Goal: Task Accomplishment & Management: Manage account settings

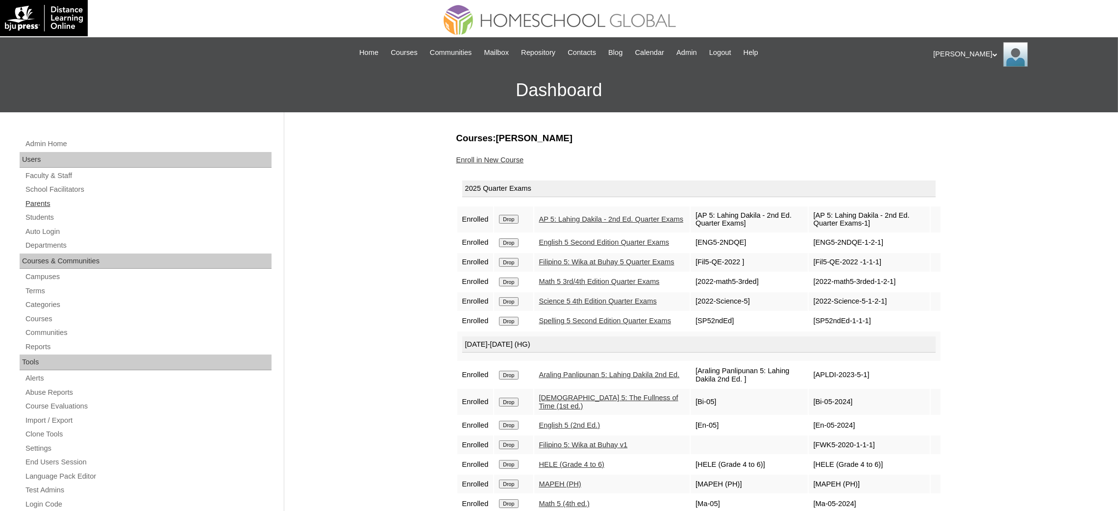
click at [39, 204] on link "Parents" at bounding box center [148, 203] width 247 height 12
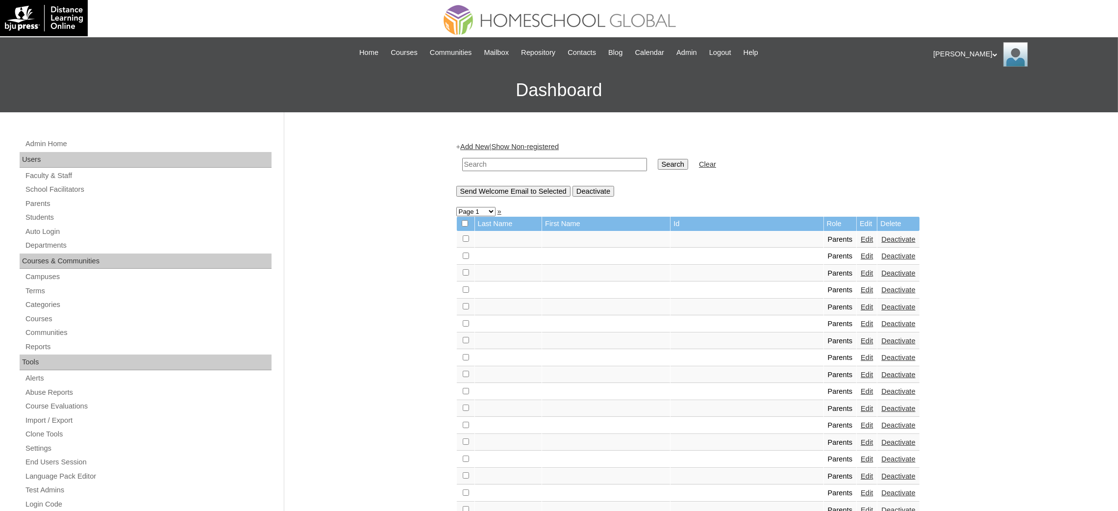
click at [521, 164] on input "text" at bounding box center [554, 164] width 185 height 13
paste input "MHP00281-TECHPH2022"
type input "MHP00281-TECHPH2022"
click at [658, 165] on input "Search" at bounding box center [673, 164] width 30 height 11
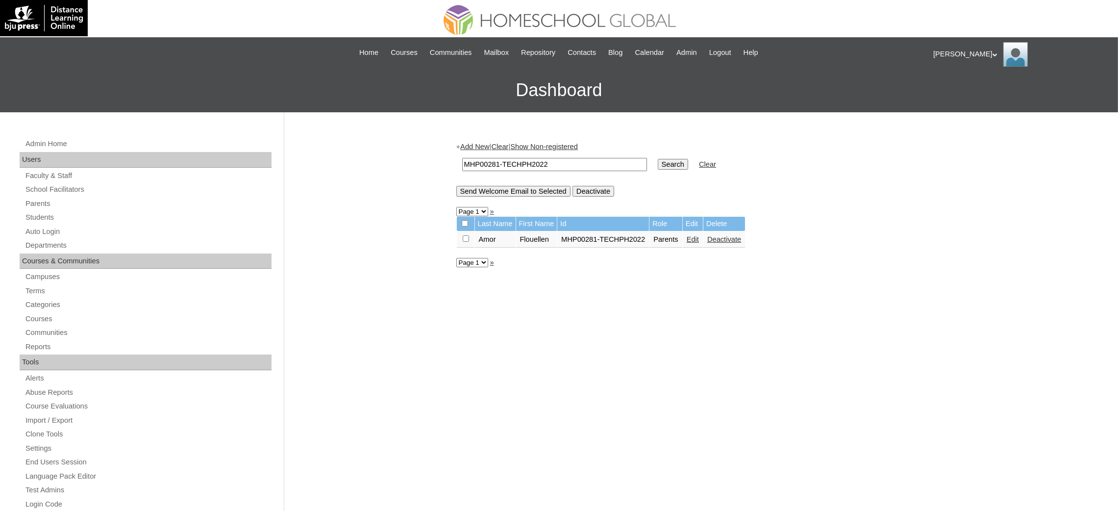
click at [691, 238] on link "Edit" at bounding box center [693, 239] width 12 height 8
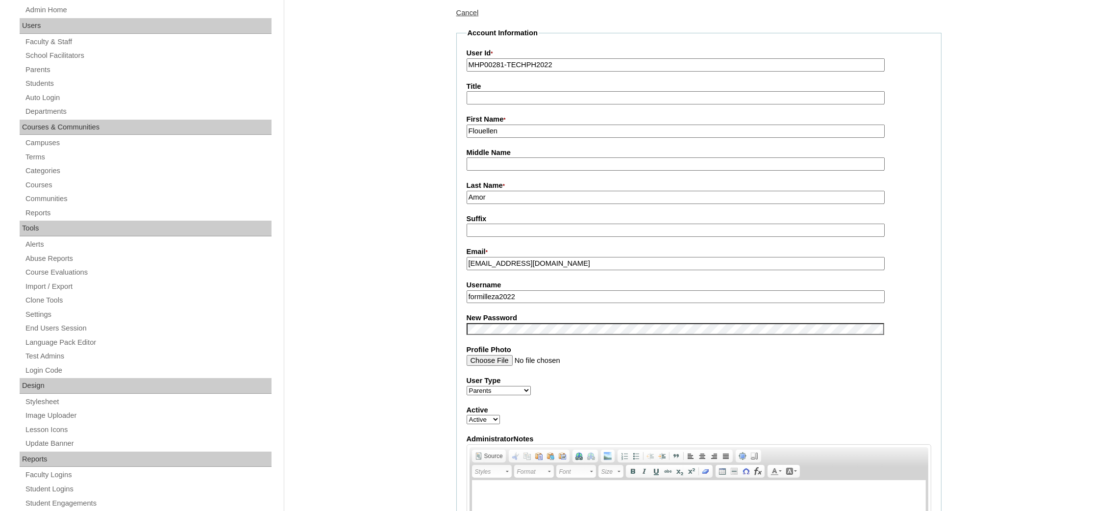
scroll to position [147, 0]
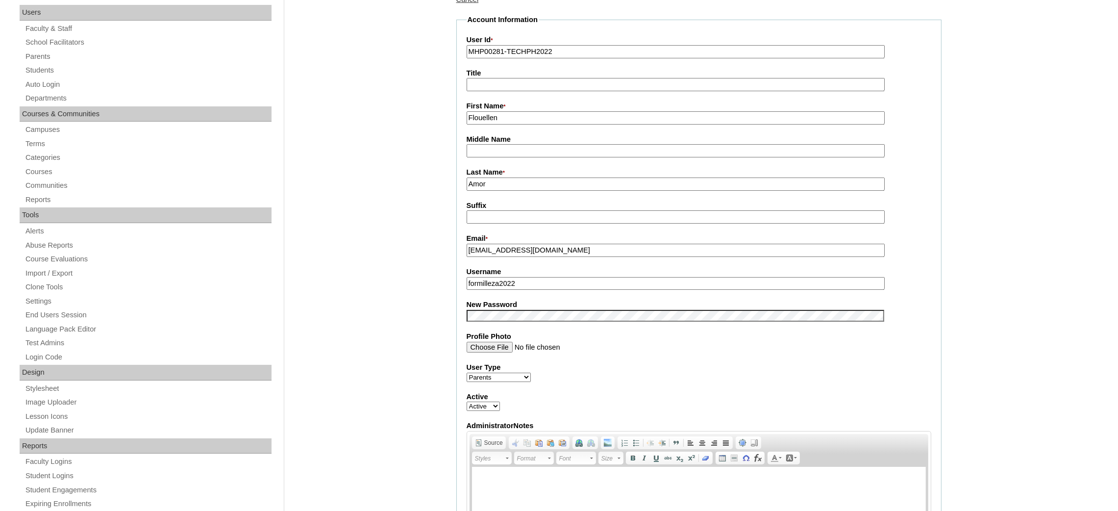
click at [514, 280] on input "formilleza2022" at bounding box center [676, 283] width 418 height 13
click at [494, 123] on fieldset "Account Information User Id * MHP00281-TECHPH2022 Title First Name * Flouellen …" at bounding box center [698, 308] width 485 height 586
click at [499, 119] on input "Flouellen" at bounding box center [676, 117] width 418 height 13
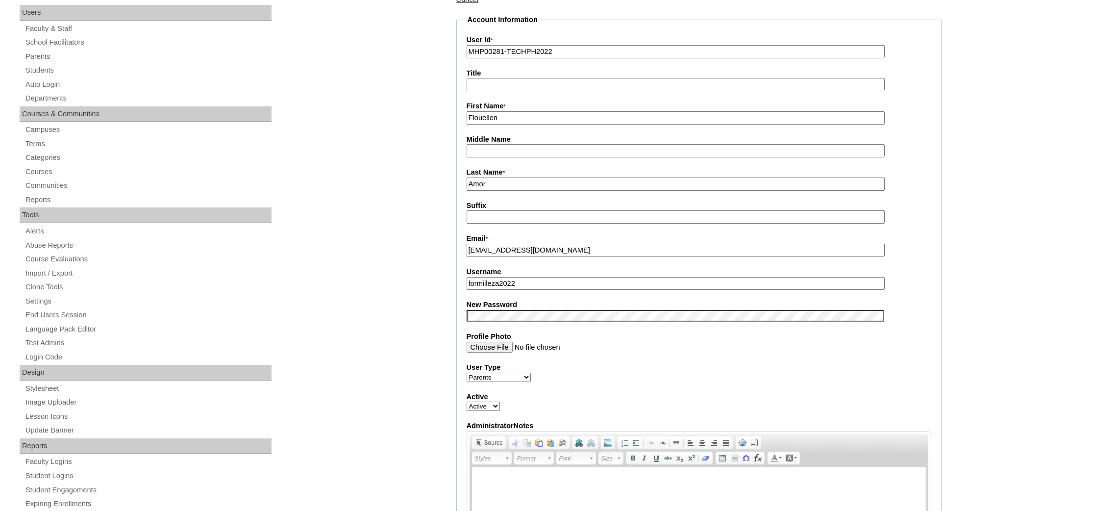
click at [499, 119] on input "Flouellen" at bounding box center [676, 117] width 418 height 13
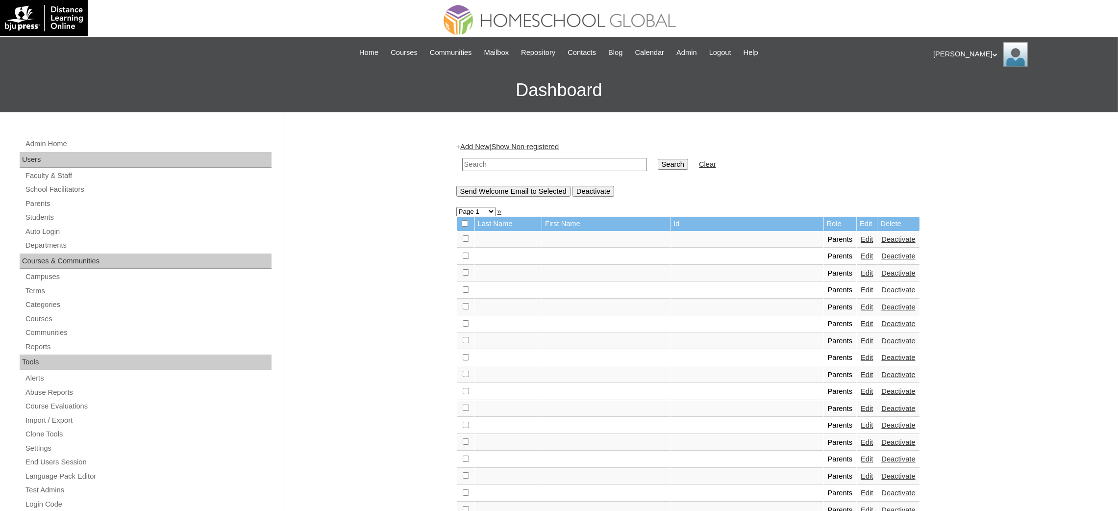
drag, startPoint x: 603, startPoint y: 163, endPoint x: 624, endPoint y: 163, distance: 20.6
click at [602, 163] on input "text" at bounding box center [554, 164] width 185 height 13
paste input "Flouellen"
type input "Flouellen"
click at [658, 163] on input "Search" at bounding box center [673, 164] width 30 height 11
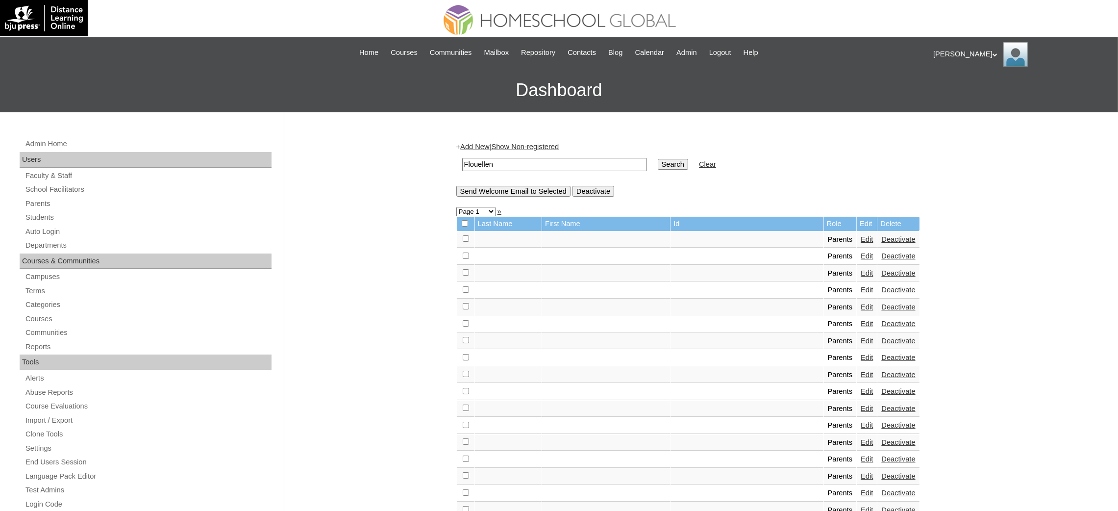
click at [658, 164] on input "Search" at bounding box center [673, 164] width 30 height 11
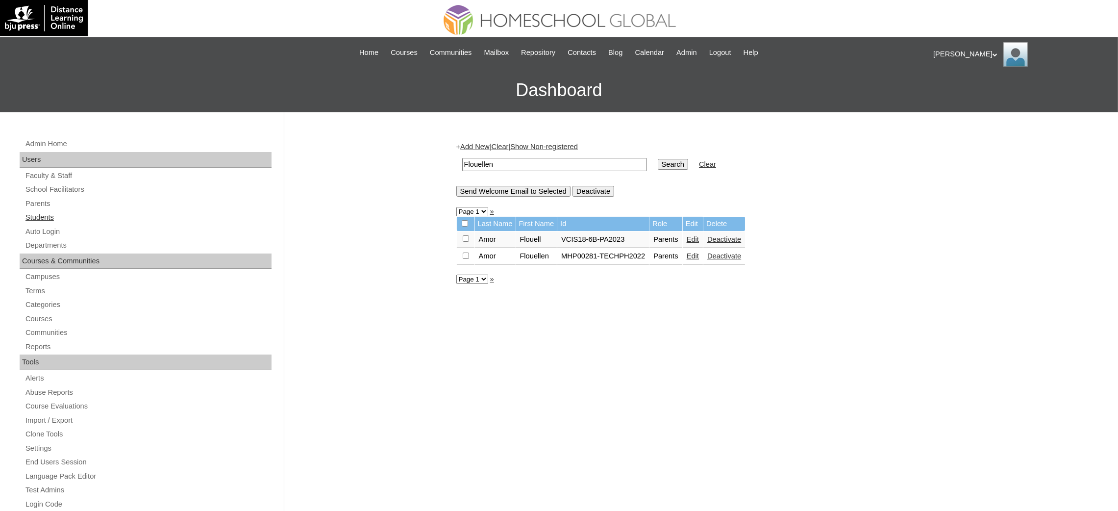
click at [45, 220] on link "Students" at bounding box center [148, 217] width 247 height 12
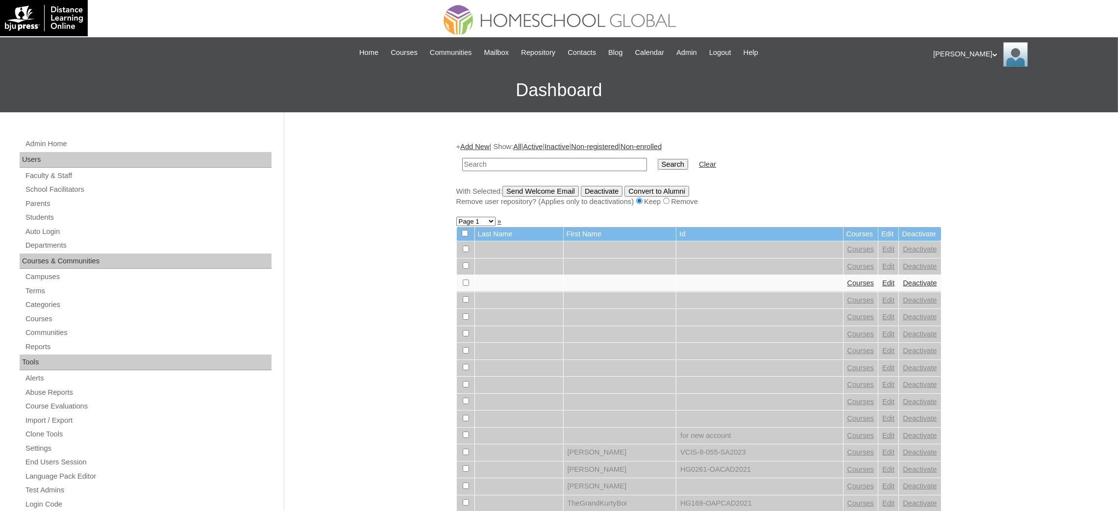
paste input "MHS0907-TECHPH2022"
type input "MHS0907-TECHPH2022"
click at [658, 161] on input "Search" at bounding box center [673, 164] width 30 height 11
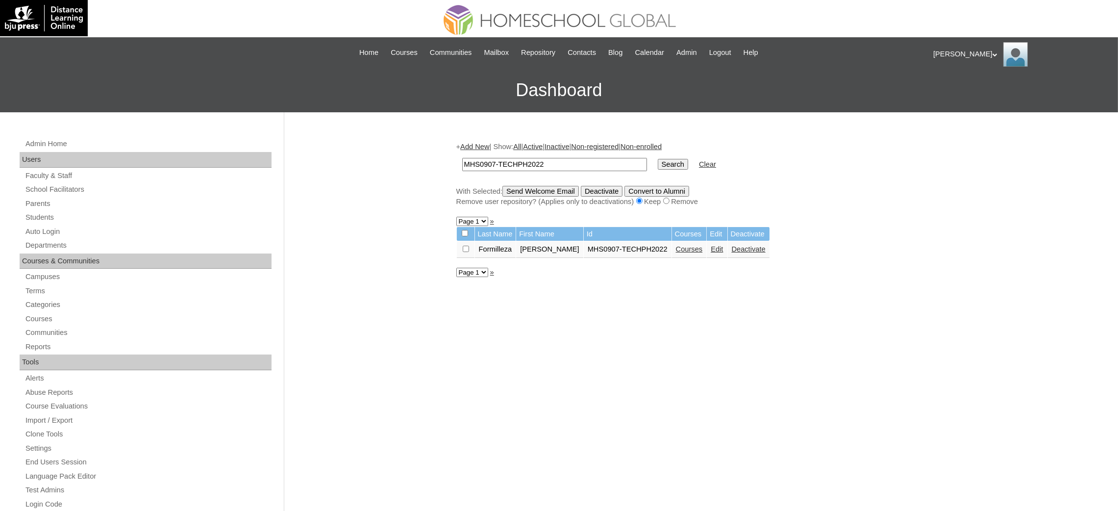
click at [711, 249] on link "Edit" at bounding box center [717, 249] width 12 height 8
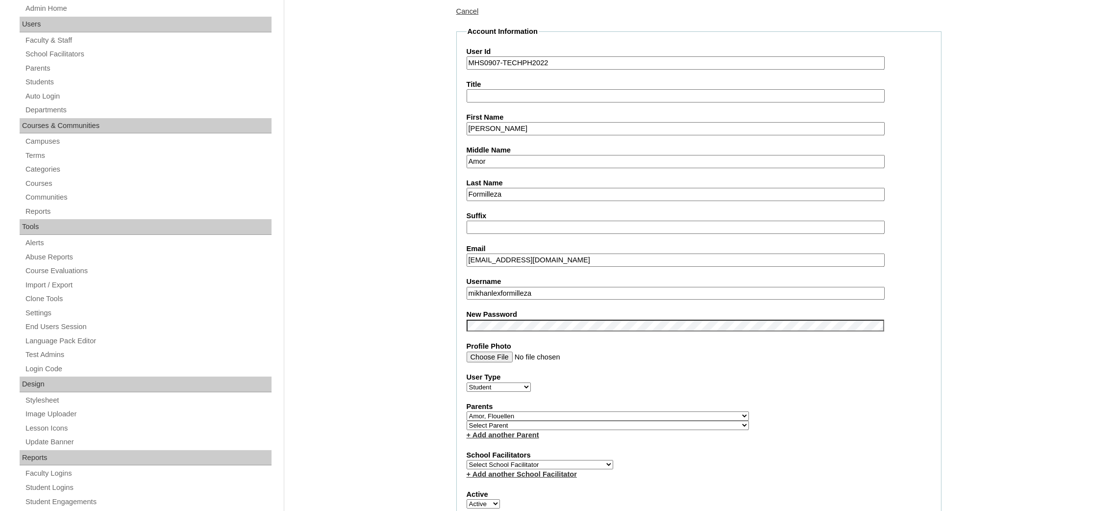
scroll to position [147, 0]
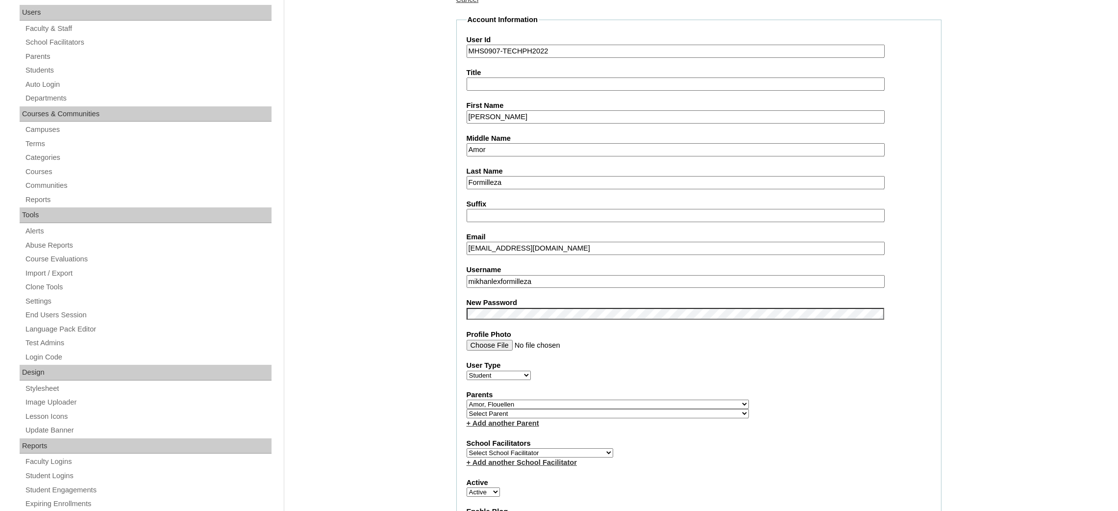
click at [542, 276] on input "mikhanlexformilleza" at bounding box center [676, 281] width 418 height 13
click at [502, 297] on label "New Password" at bounding box center [699, 302] width 465 height 10
click at [496, 110] on input "Mikhan Lex" at bounding box center [676, 116] width 418 height 13
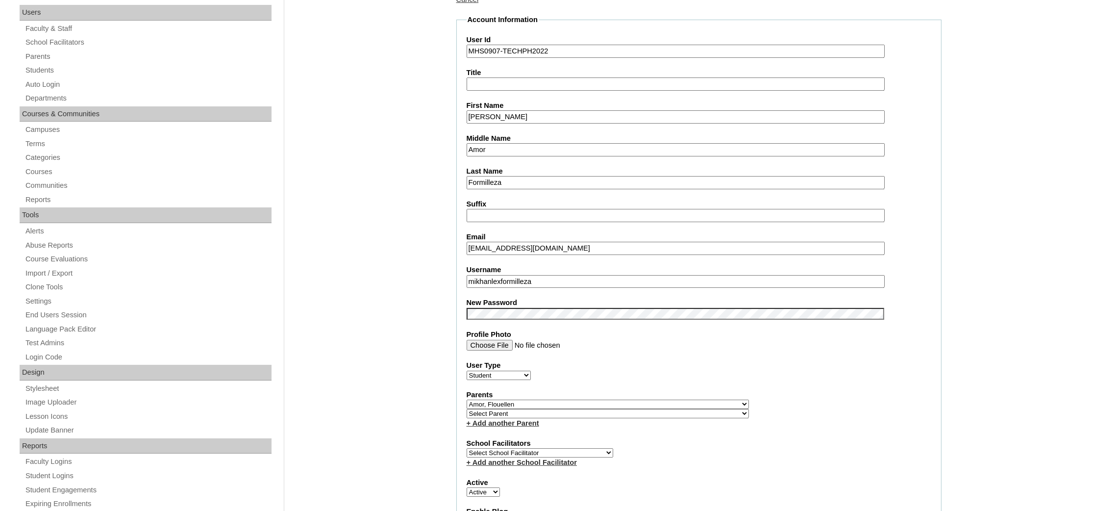
click at [496, 110] on input "Mikhan Lex" at bounding box center [676, 116] width 418 height 13
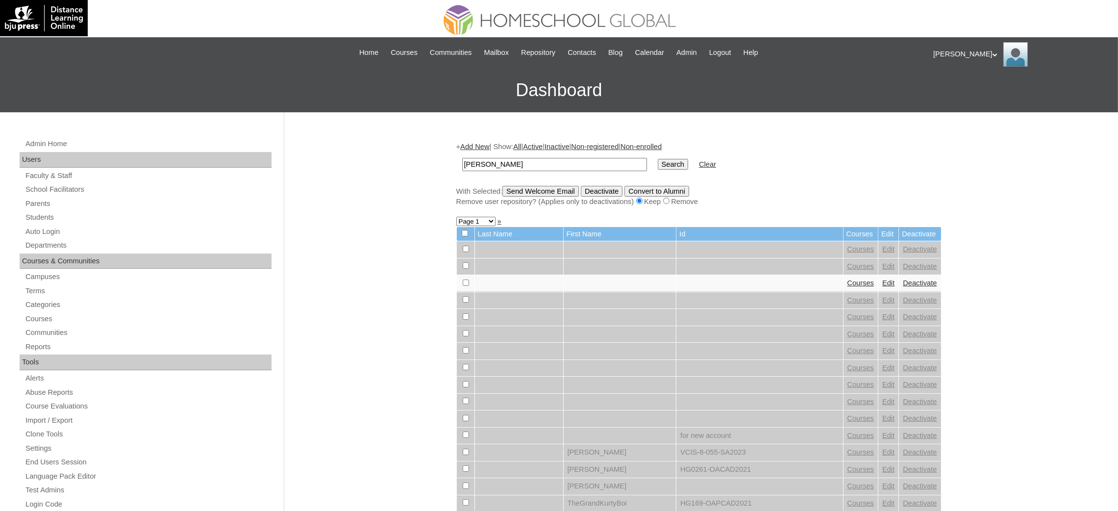
type input "[PERSON_NAME]"
click at [658, 164] on input "Search" at bounding box center [673, 164] width 30 height 11
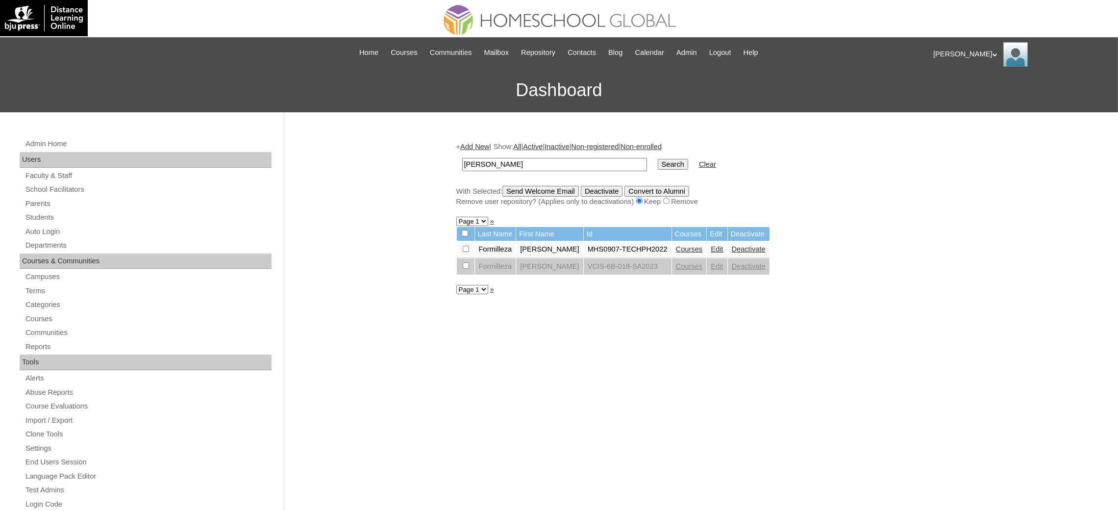
click at [676, 247] on link "Courses" at bounding box center [689, 249] width 27 height 8
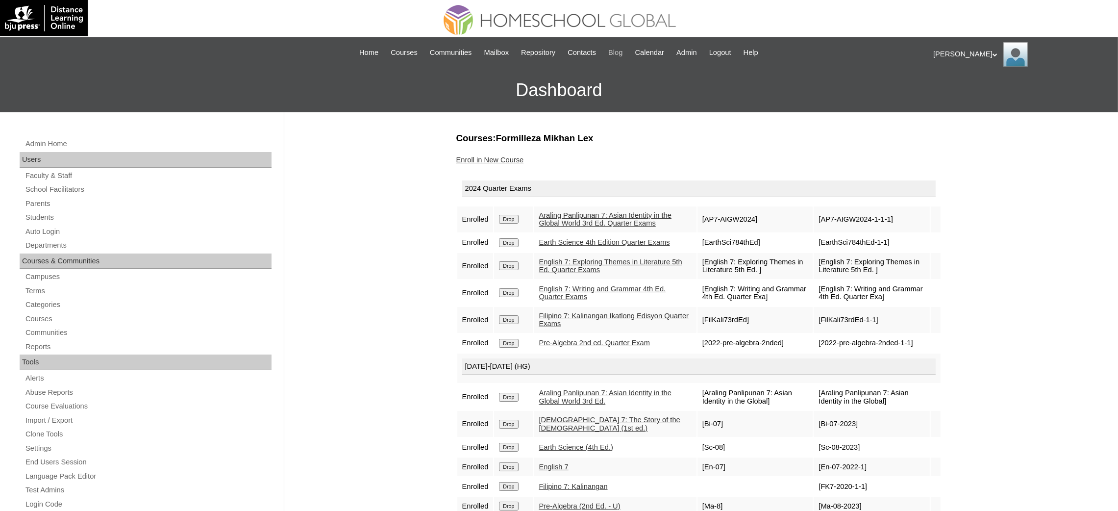
drag, startPoint x: 507, startPoint y: 219, endPoint x: 623, endPoint y: 46, distance: 208.0
click at [507, 219] on input "Drop" at bounding box center [508, 219] width 19 height 9
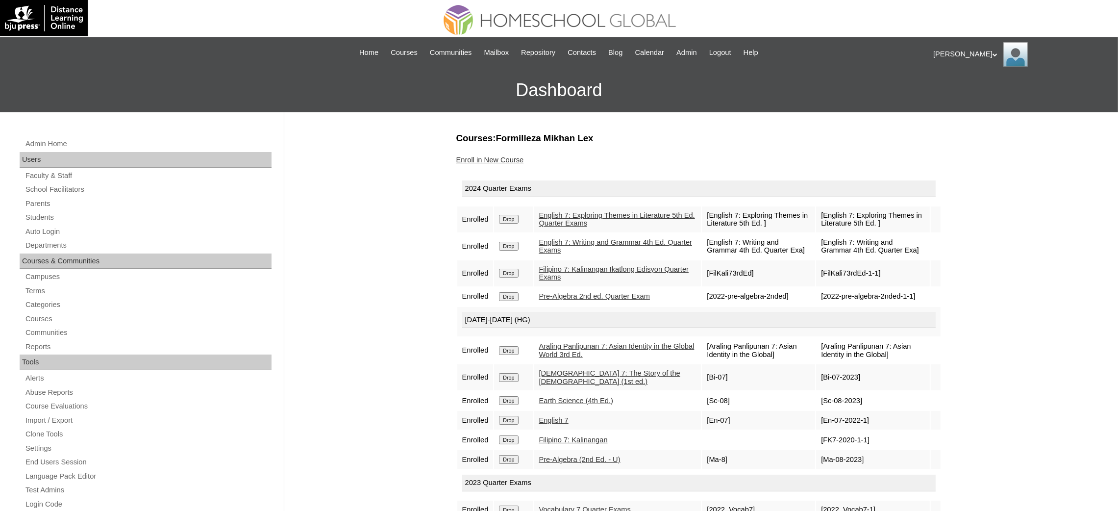
click at [507, 217] on input "Drop" at bounding box center [508, 219] width 19 height 9
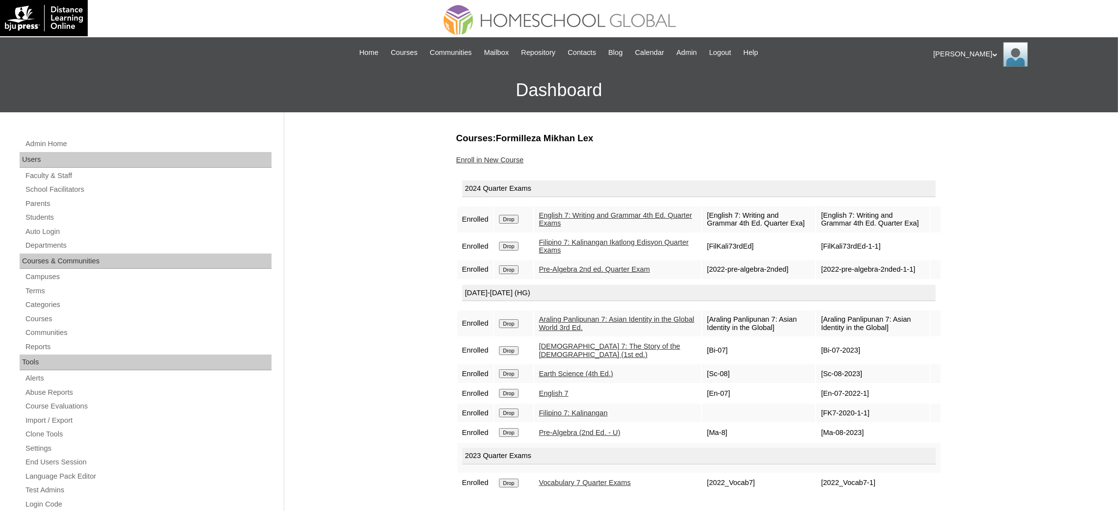
click at [506, 219] on input "Drop" at bounding box center [508, 219] width 19 height 9
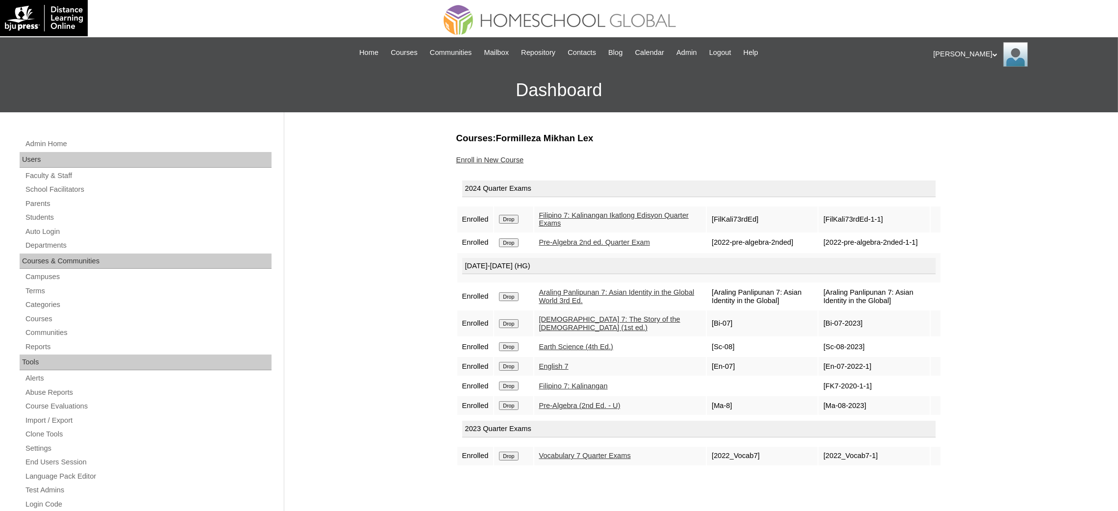
click at [512, 218] on input "Drop" at bounding box center [508, 219] width 19 height 9
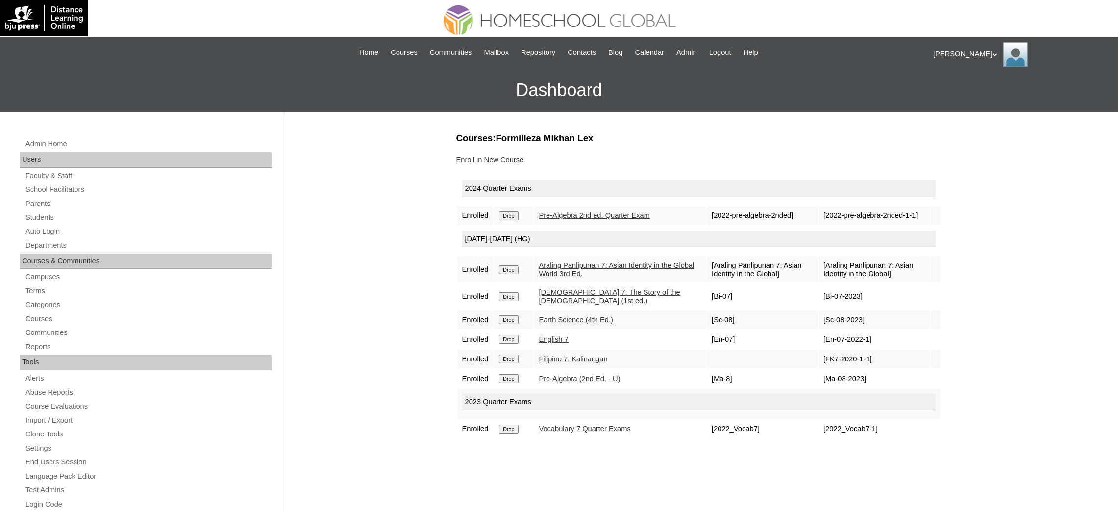
click at [509, 216] on input "Drop" at bounding box center [508, 215] width 19 height 9
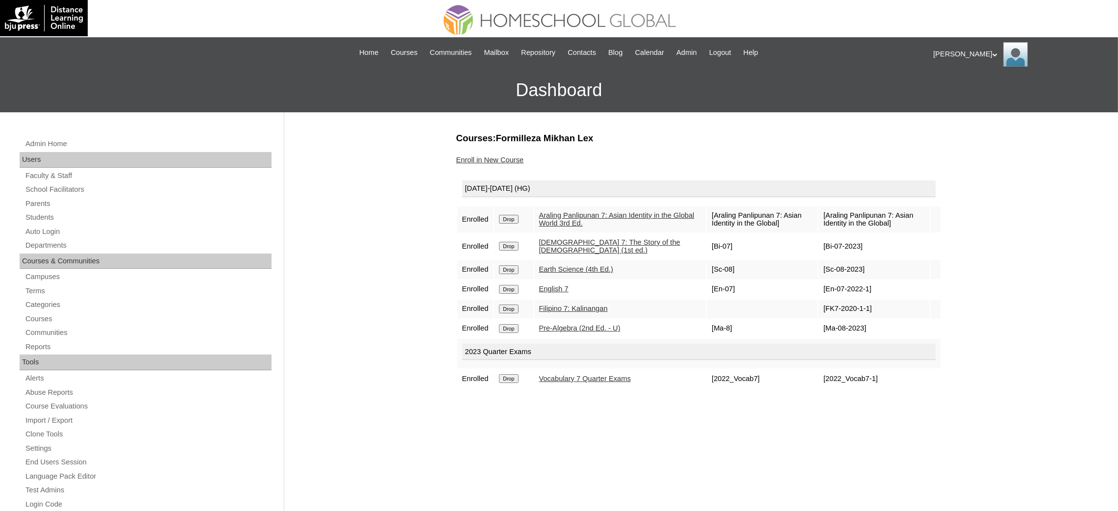
click at [512, 216] on input "Drop" at bounding box center [508, 219] width 19 height 9
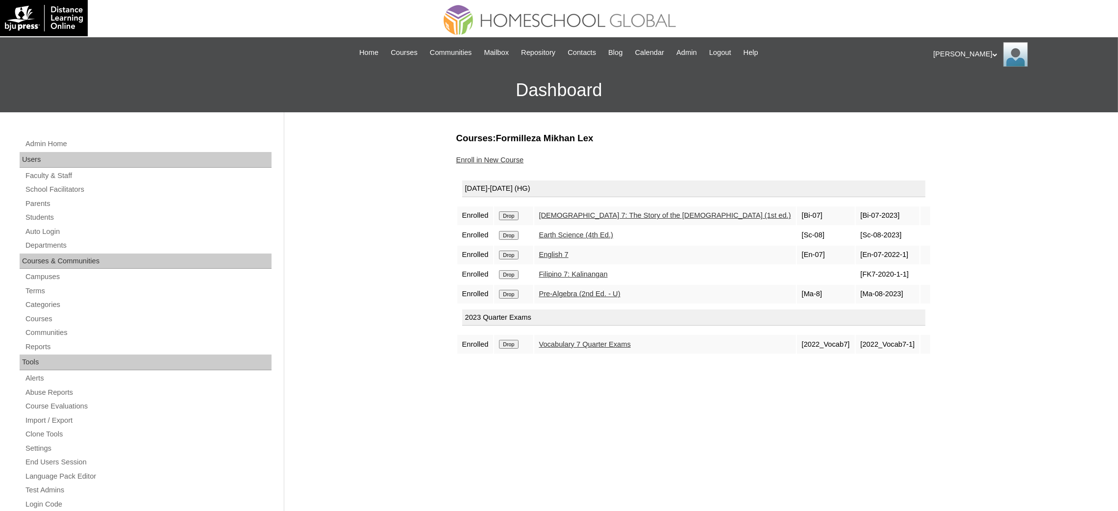
click at [515, 217] on input "Drop" at bounding box center [508, 215] width 19 height 9
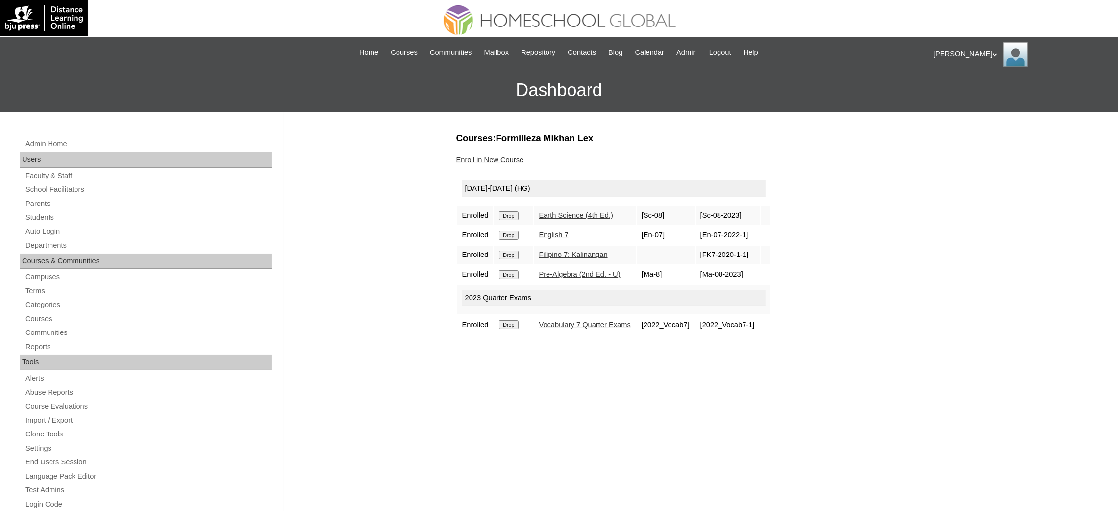
click at [517, 211] on input "Drop" at bounding box center [508, 215] width 19 height 9
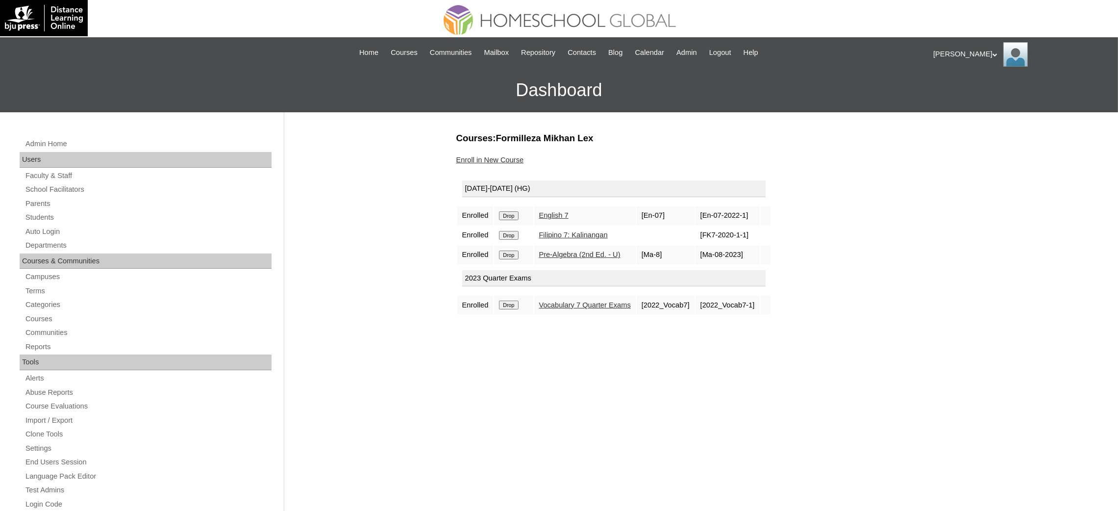
click at [516, 214] on input "Drop" at bounding box center [508, 215] width 19 height 9
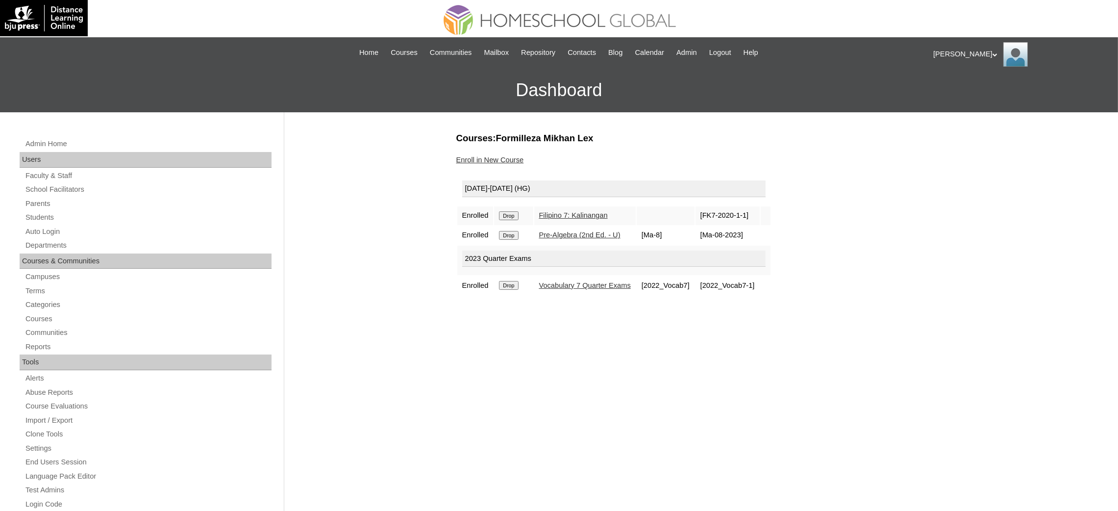
click at [507, 213] on input "Drop" at bounding box center [508, 215] width 19 height 9
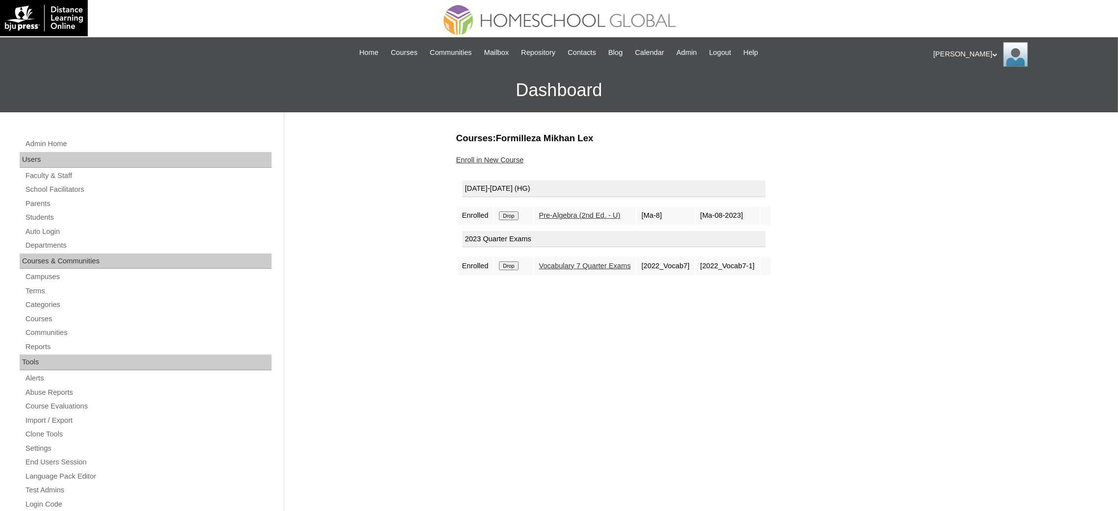
click at [516, 211] on input "Drop" at bounding box center [508, 215] width 19 height 9
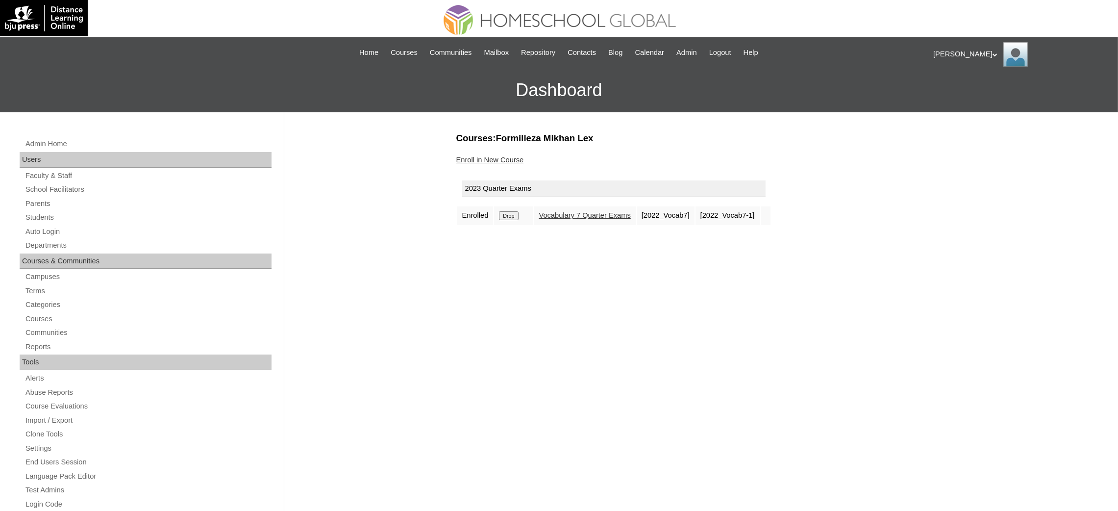
click at [516, 213] on input "Drop" at bounding box center [508, 215] width 19 height 9
click at [507, 158] on link "Enroll in New Course" at bounding box center [490, 160] width 68 height 8
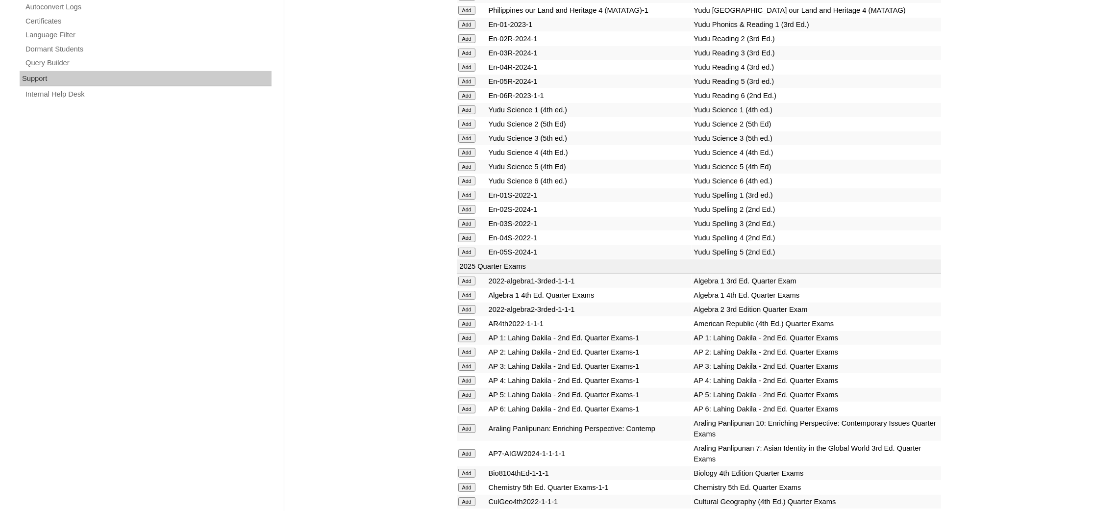
scroll to position [735, 0]
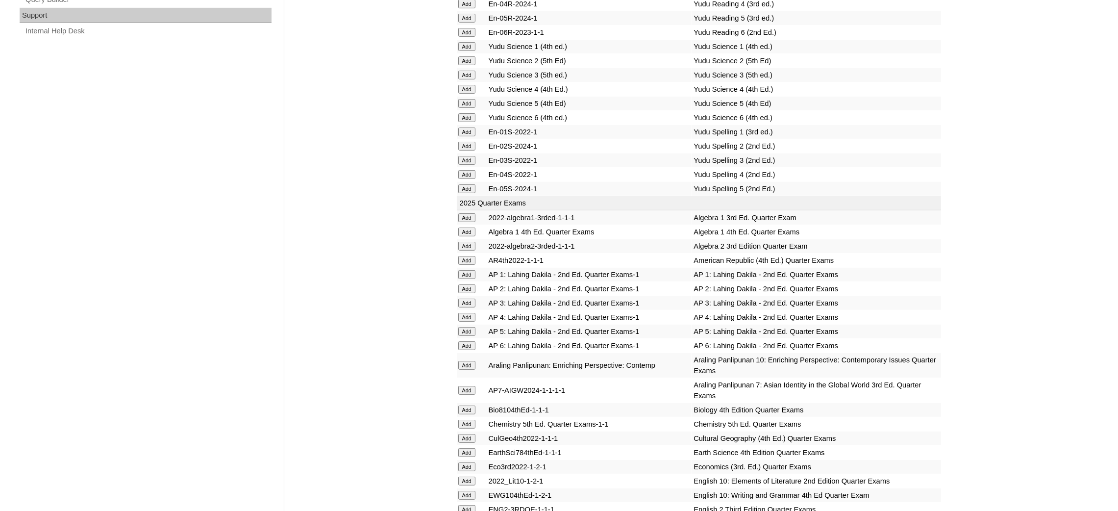
click at [464, 227] on input "Add" at bounding box center [466, 231] width 17 height 9
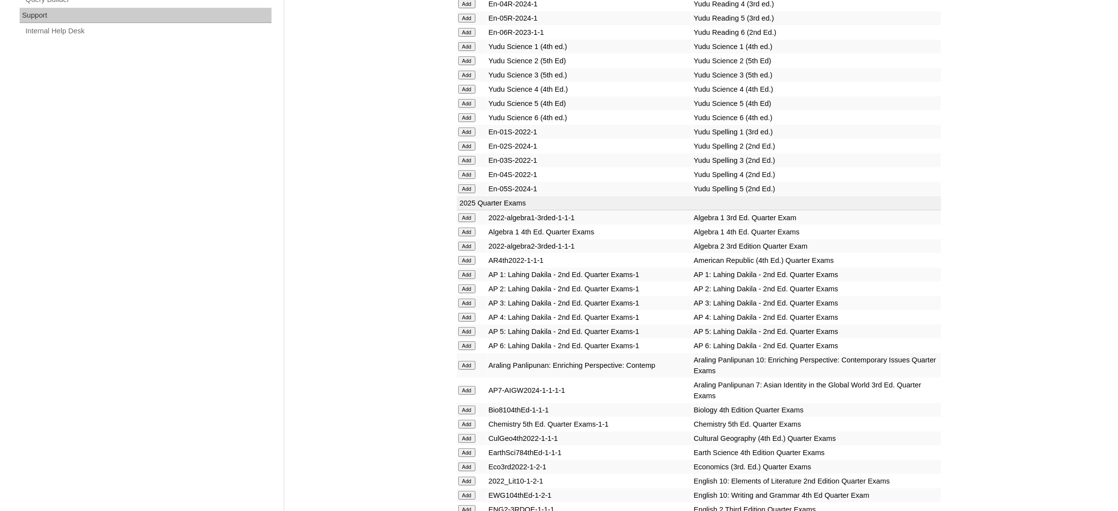
click at [464, 227] on input "Add" at bounding box center [466, 231] width 17 height 9
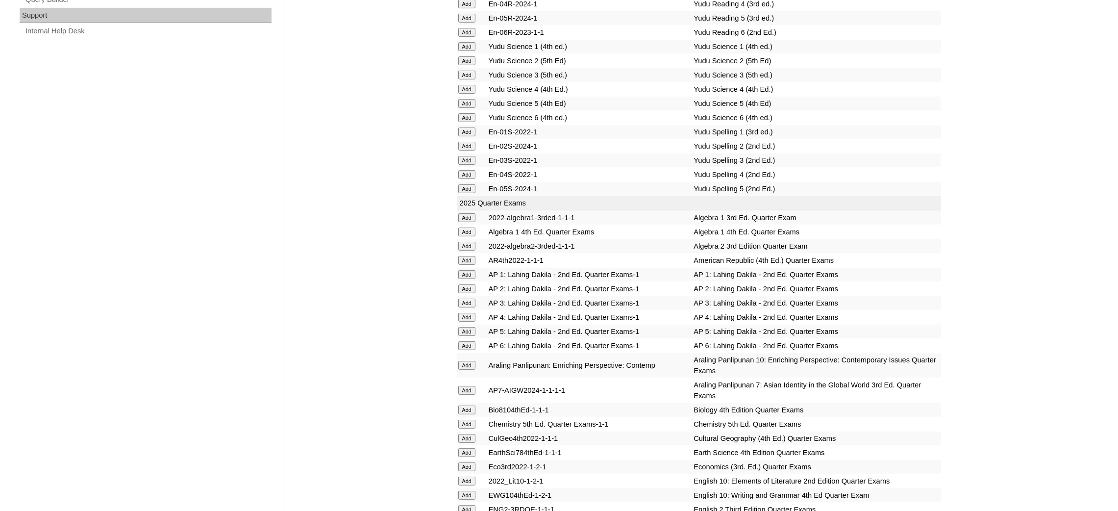
click at [464, 227] on input "Add" at bounding box center [466, 231] width 17 height 9
click at [460, 405] on input "Add" at bounding box center [466, 409] width 17 height 9
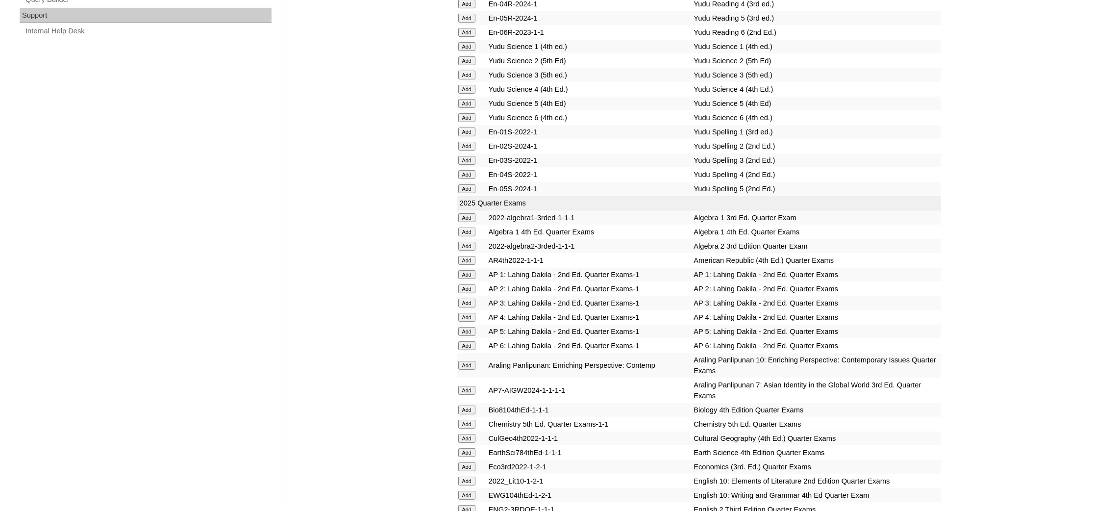
click at [460, 405] on input "Add" at bounding box center [466, 409] width 17 height 9
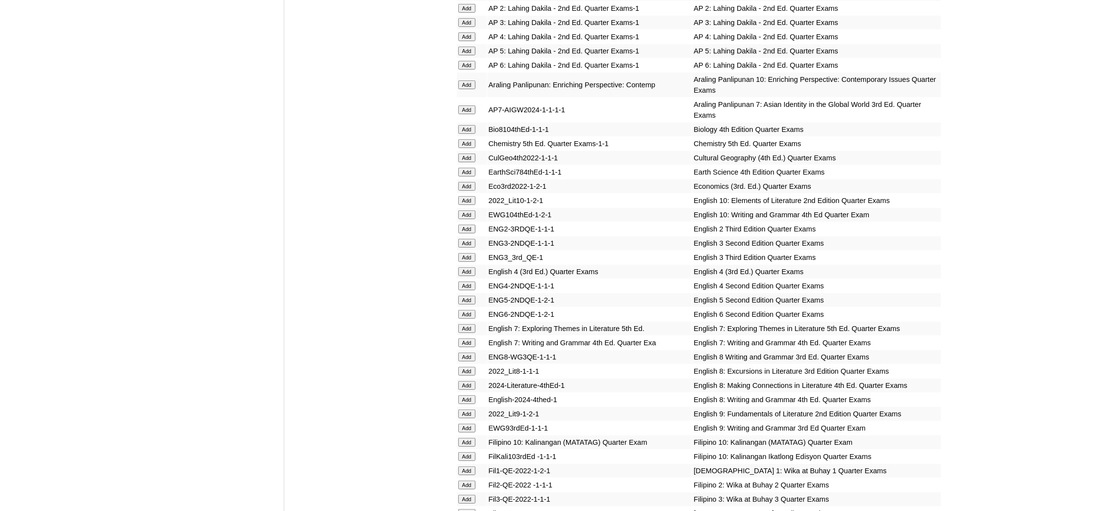
scroll to position [1029, 0]
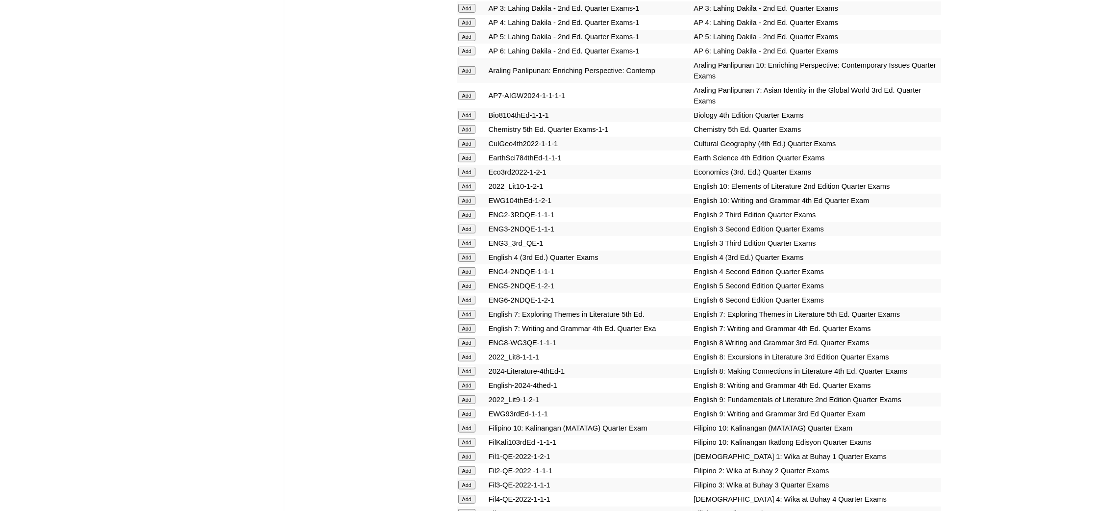
click at [461, 367] on input "Add" at bounding box center [466, 371] width 17 height 9
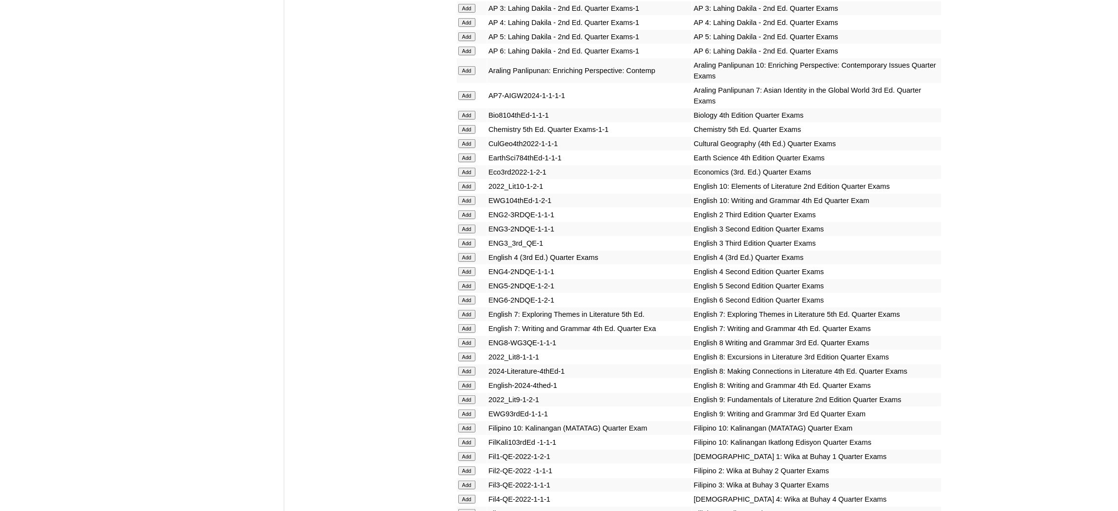
click at [459, 381] on input "Add" at bounding box center [466, 385] width 17 height 9
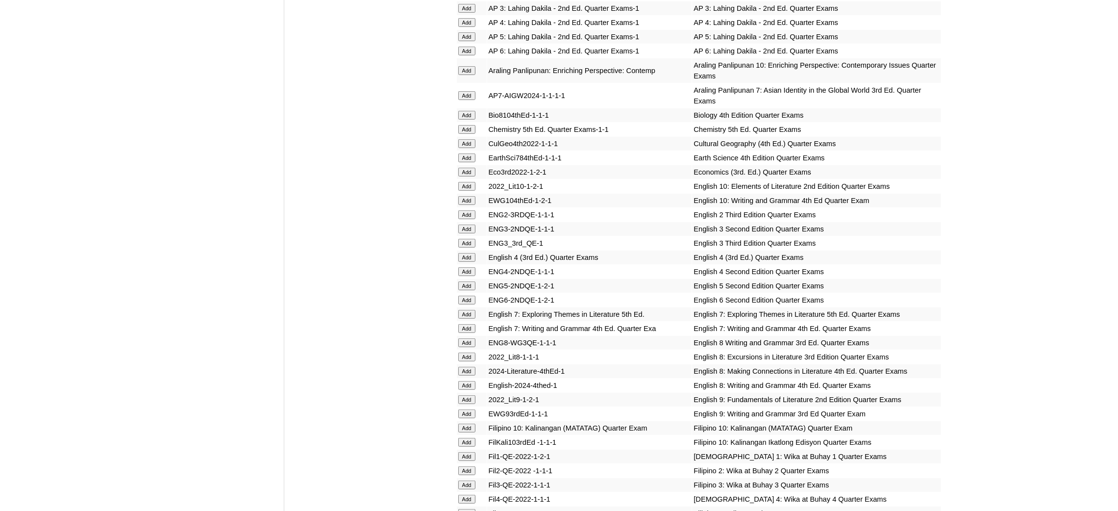
click at [459, 381] on input "Add" at bounding box center [466, 385] width 17 height 9
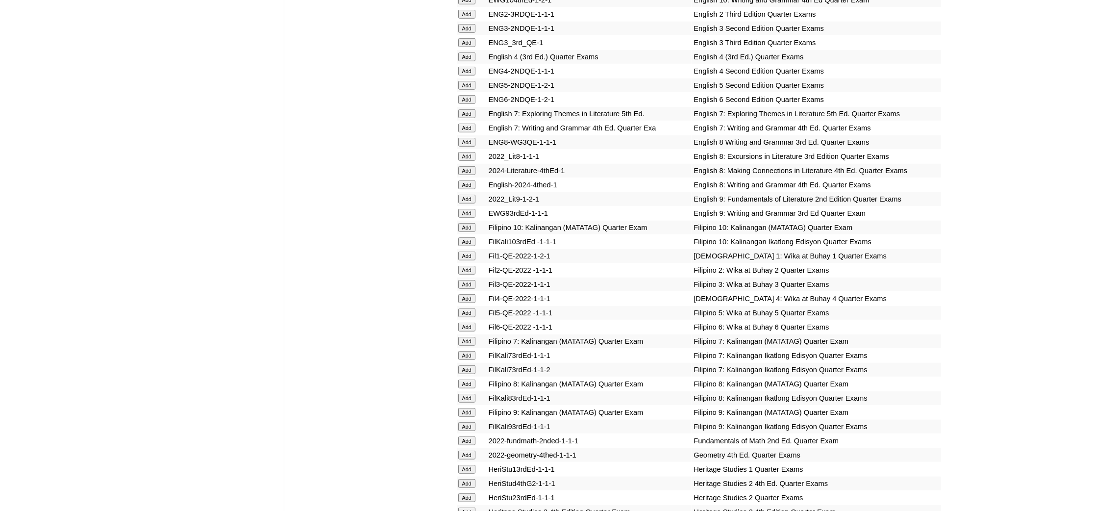
scroll to position [1250, 0]
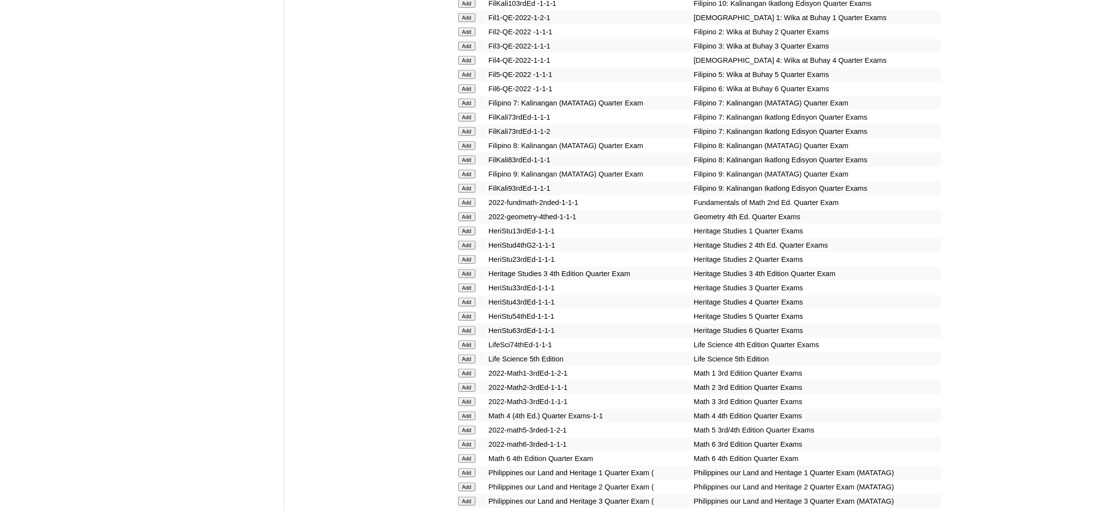
scroll to position [1470, 0]
click at [465, 139] on input "Add" at bounding box center [466, 143] width 17 height 9
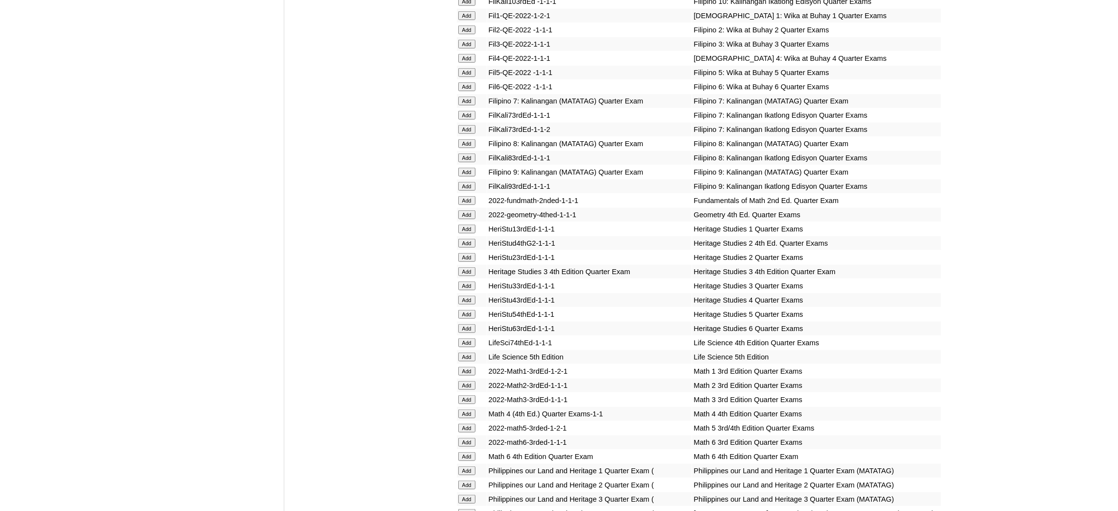
click at [465, 139] on input "Add" at bounding box center [466, 143] width 17 height 9
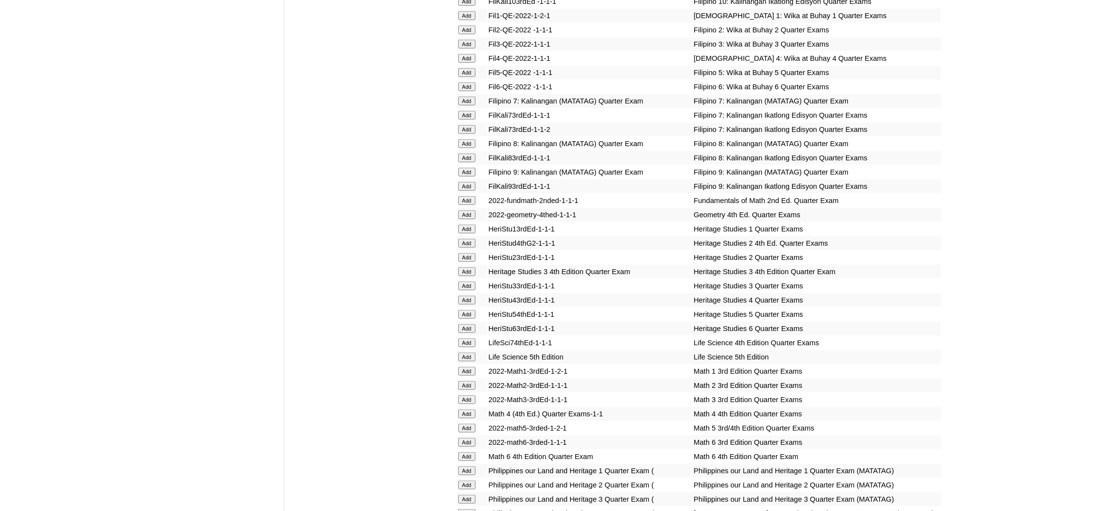
click at [465, 139] on input "Add" at bounding box center [466, 143] width 17 height 9
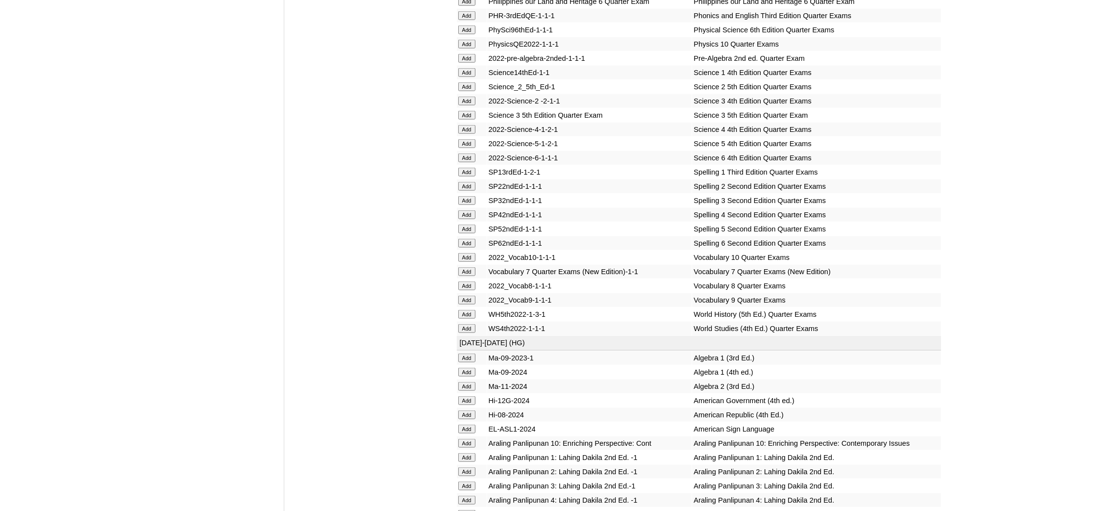
scroll to position [2058, 0]
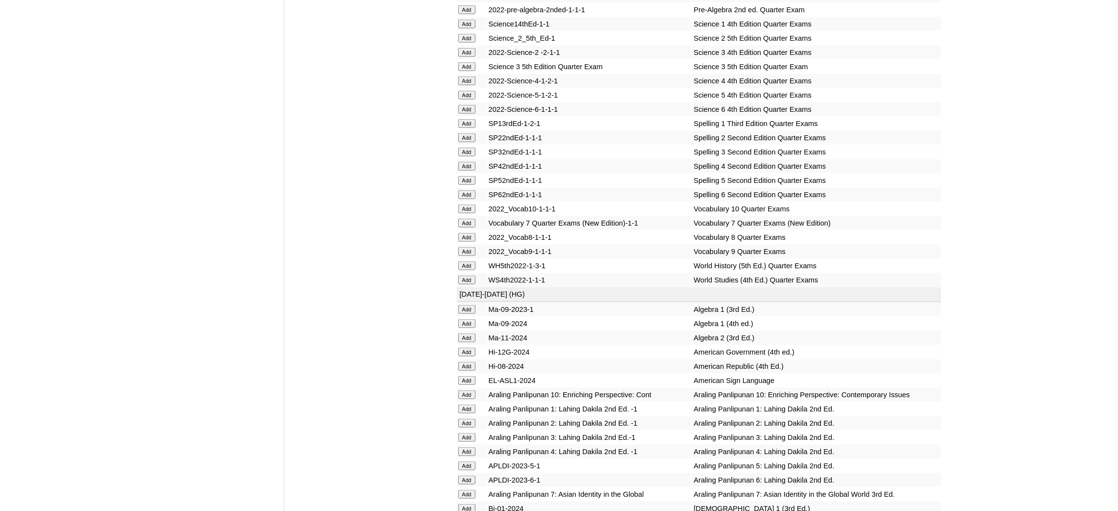
click at [469, 319] on input "Add" at bounding box center [466, 323] width 17 height 9
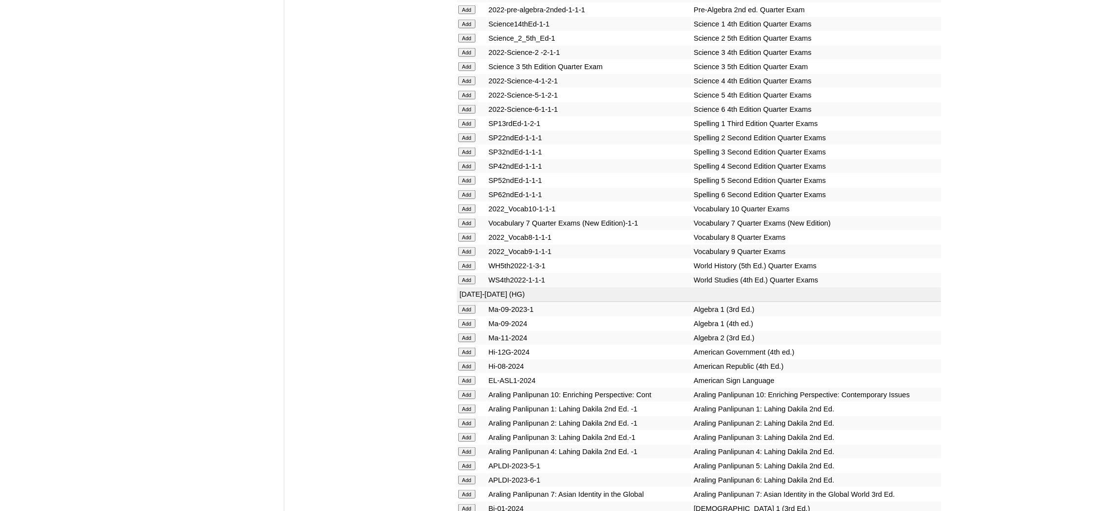
click at [465, 261] on input "Add" at bounding box center [466, 265] width 17 height 9
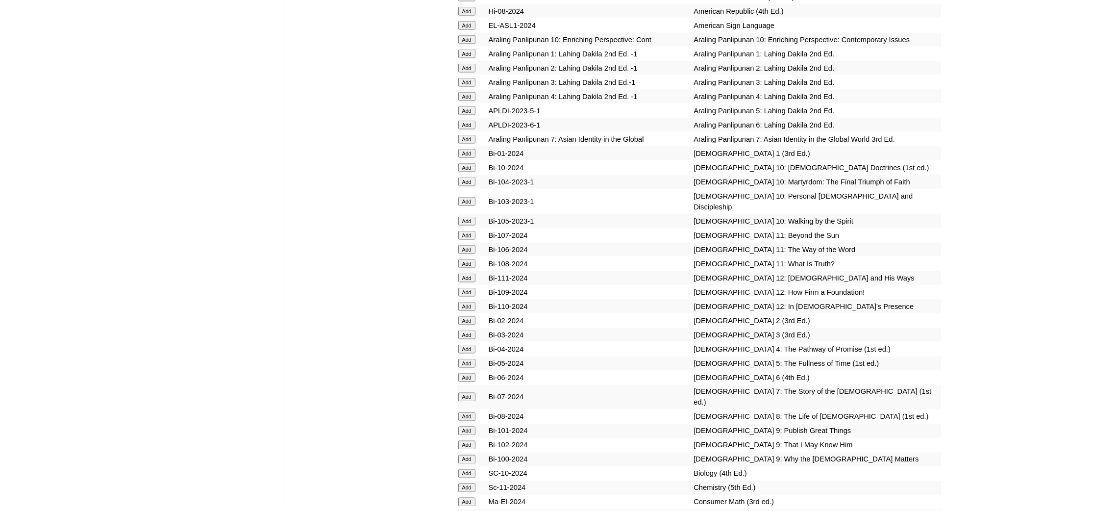
scroll to position [2499, 0]
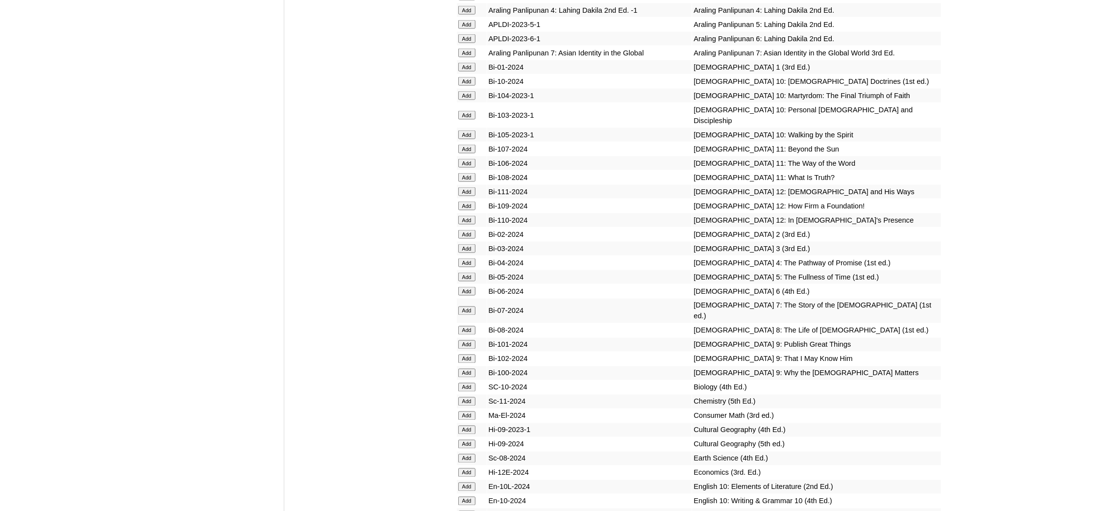
click at [466, 326] on input "Add" at bounding box center [466, 330] width 17 height 9
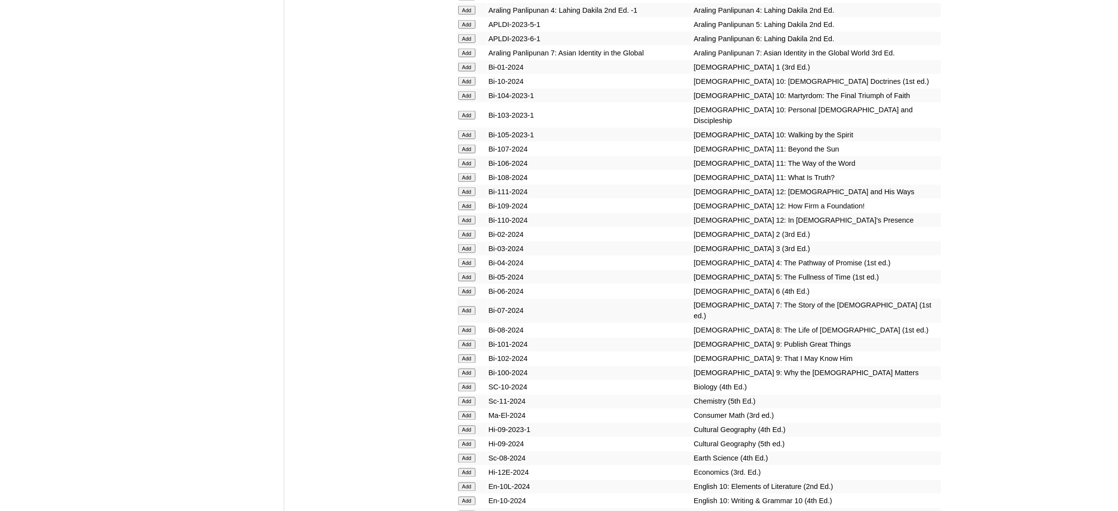
click at [466, 326] on input "Add" at bounding box center [466, 330] width 17 height 9
click at [469, 383] on input "Add" at bounding box center [466, 387] width 17 height 9
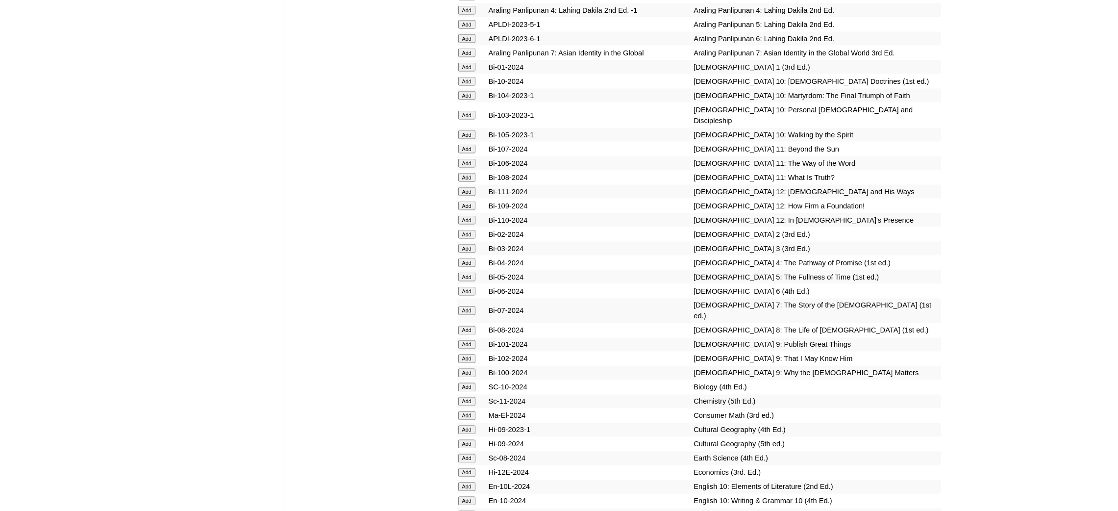
click at [469, 383] on input "Add" at bounding box center [466, 387] width 17 height 9
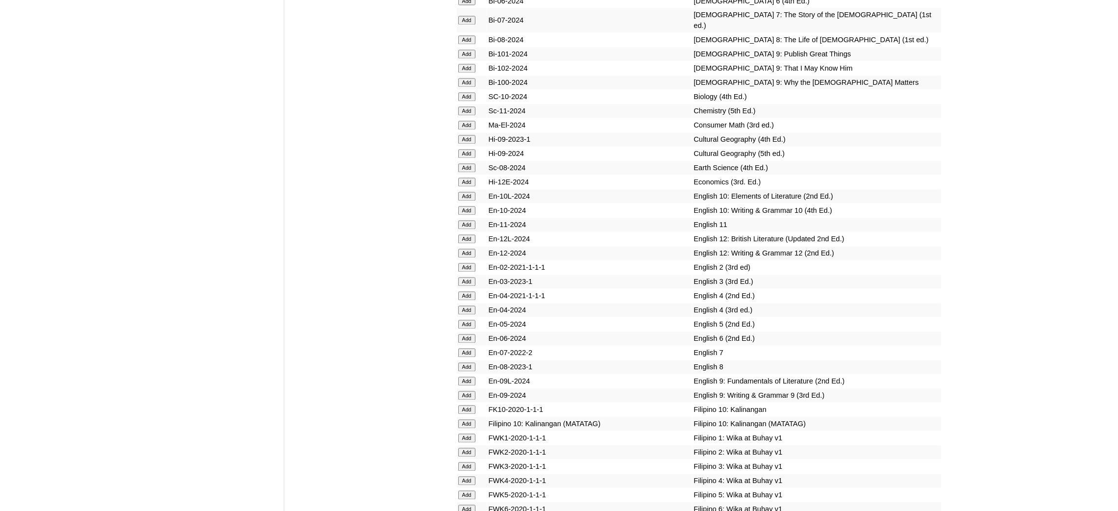
scroll to position [2793, 0]
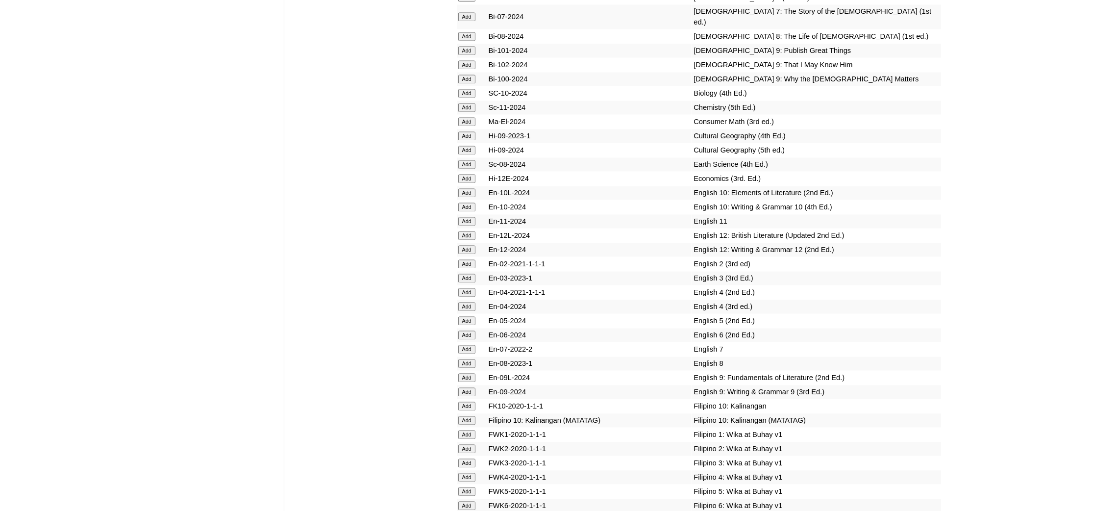
click at [471, 359] on input "Add" at bounding box center [466, 363] width 17 height 9
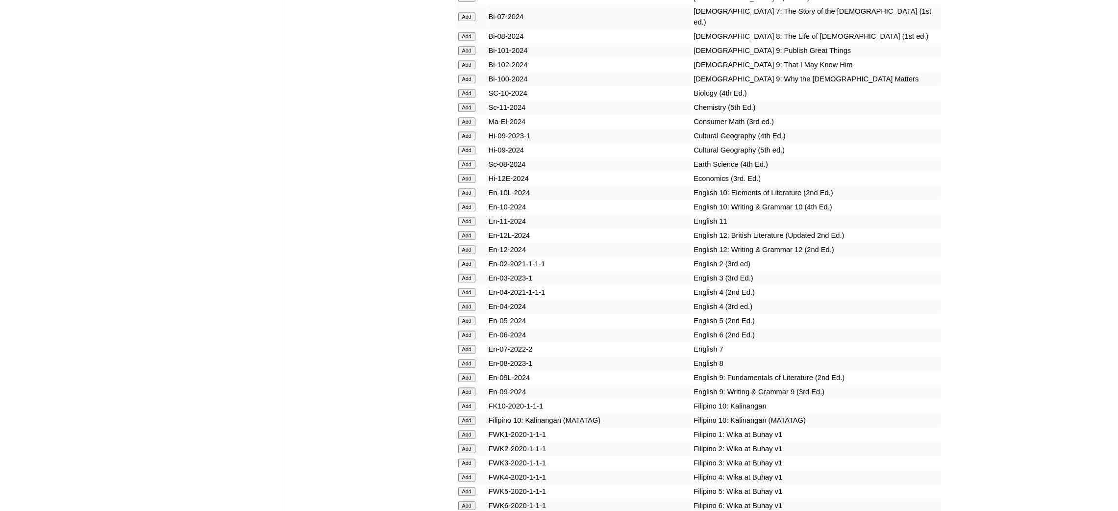
click at [471, 359] on input "Add" at bounding box center [466, 363] width 17 height 9
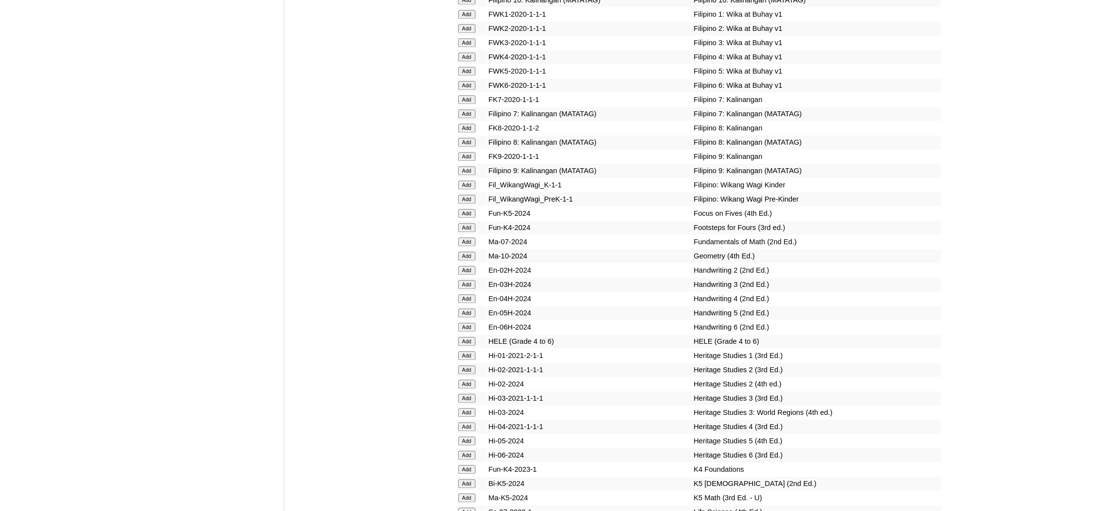
scroll to position [3234, 0]
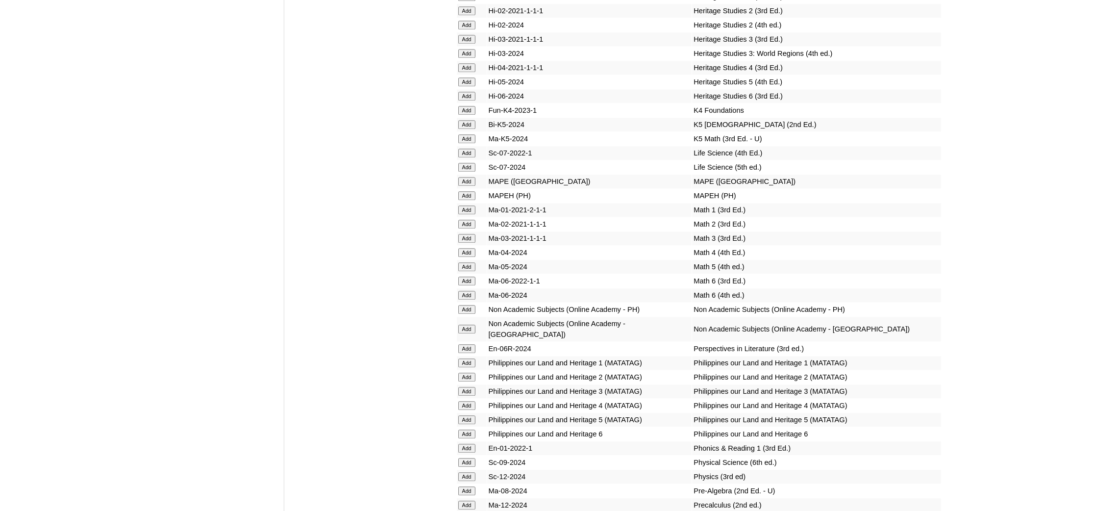
scroll to position [3602, 0]
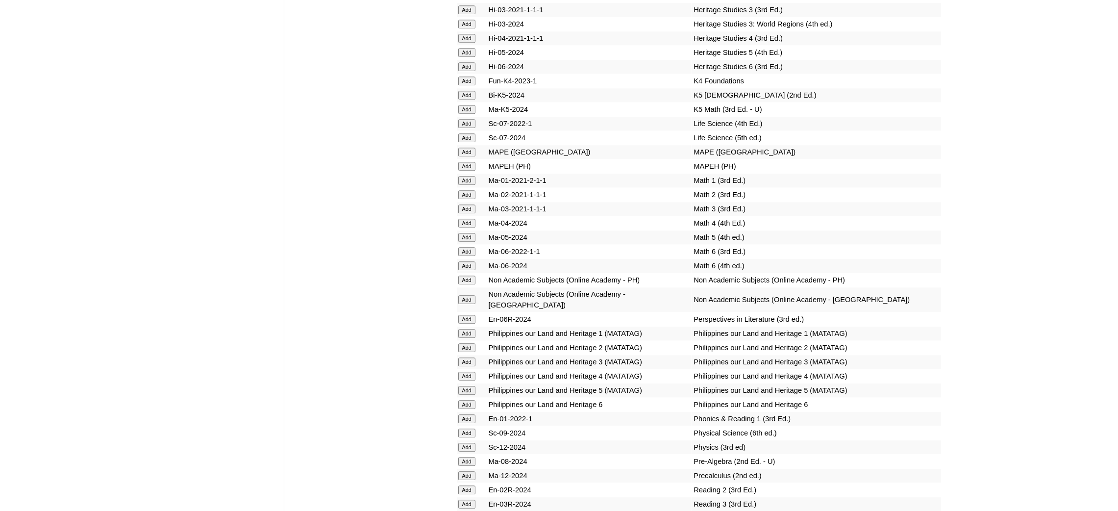
click at [464, 162] on input "Add" at bounding box center [466, 166] width 17 height 9
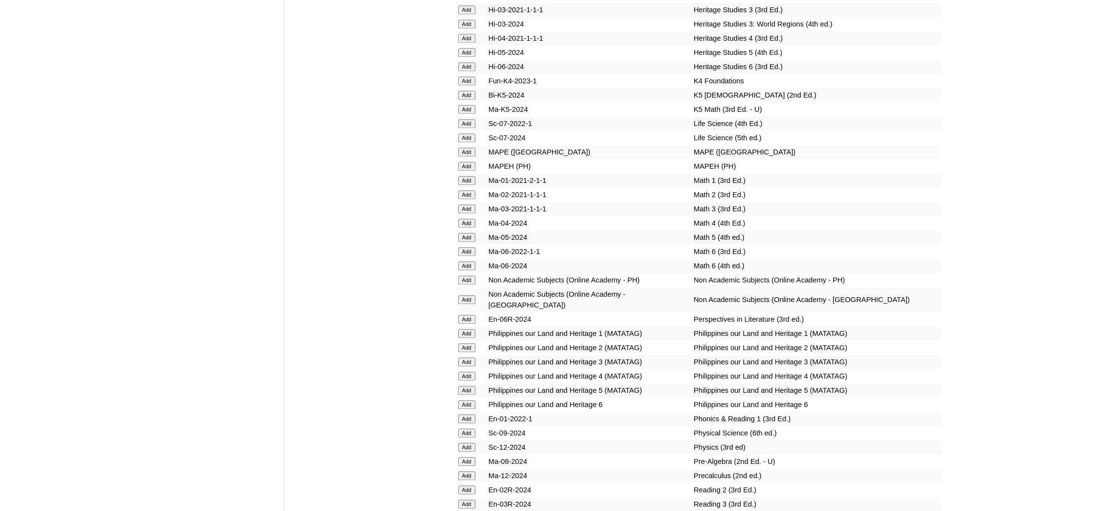
click at [464, 162] on input "Add" at bounding box center [466, 166] width 17 height 9
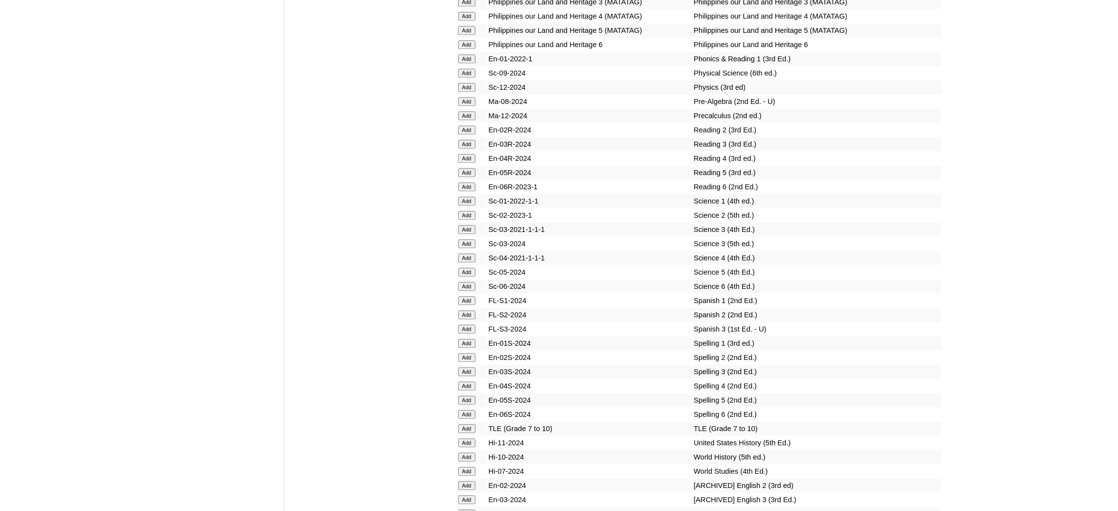
scroll to position [3969, 0]
click at [463, 416] on input "Add" at bounding box center [466, 420] width 17 height 9
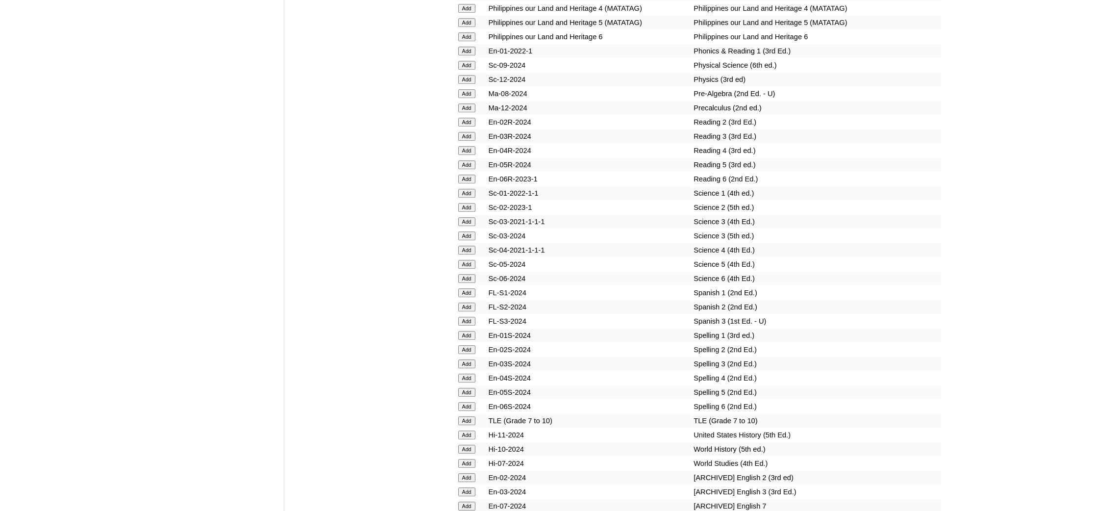
click at [463, 416] on input "Add" at bounding box center [466, 420] width 17 height 9
click at [469, 444] on input "Add" at bounding box center [466, 448] width 17 height 9
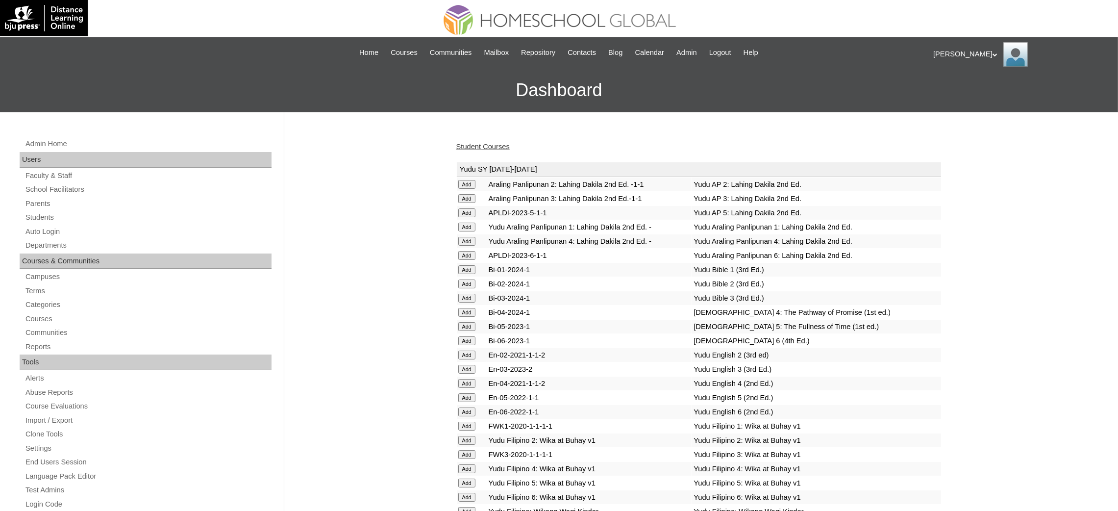
click at [475, 147] on link "Student Courses" at bounding box center [482, 147] width 53 height 8
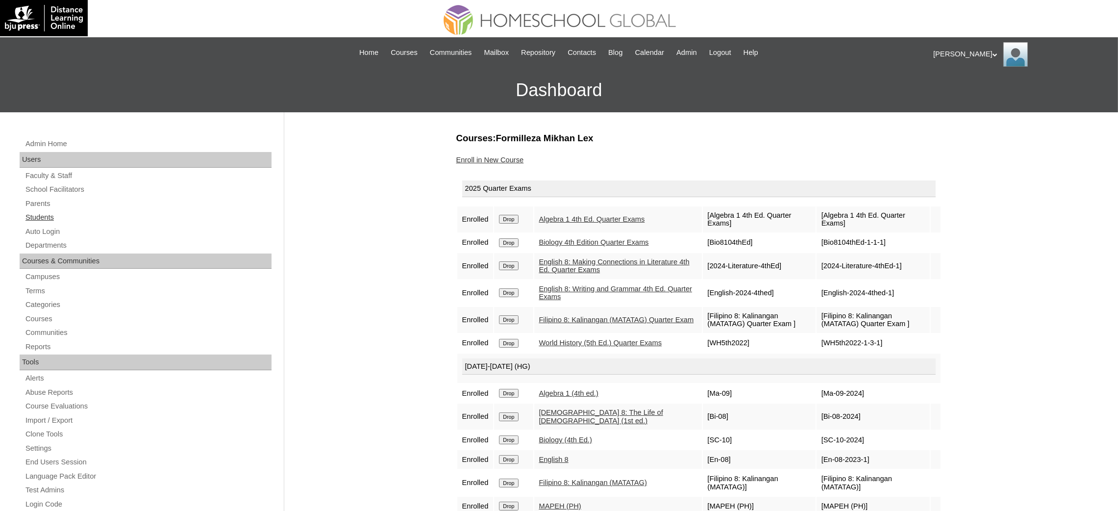
drag, startPoint x: 48, startPoint y: 230, endPoint x: 154, endPoint y: 216, distance: 107.8
click at [47, 231] on link "Auto Login" at bounding box center [148, 231] width 247 height 12
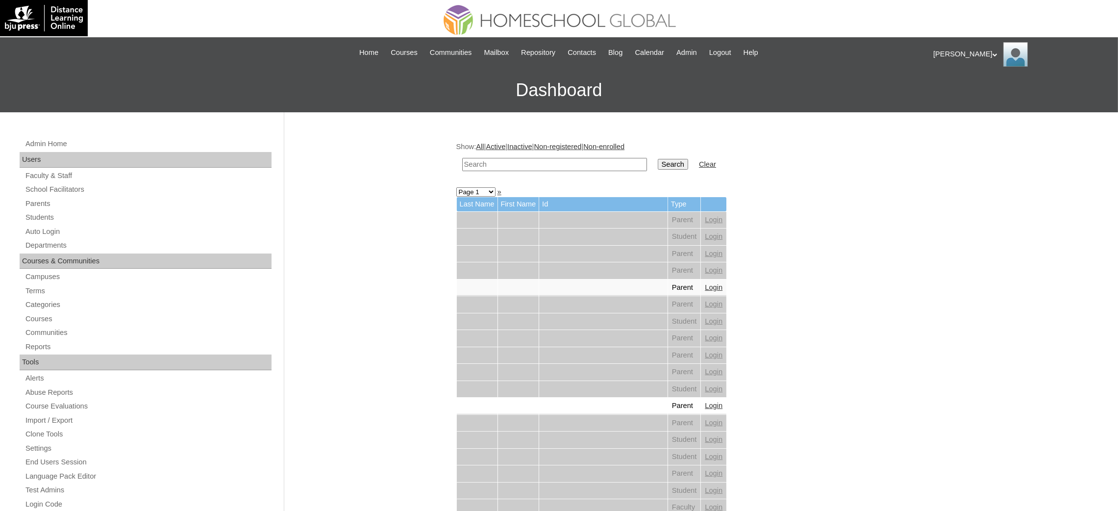
click at [568, 167] on input "text" at bounding box center [554, 164] width 185 height 13
paste input "Arabella"
type input "Arabella"
click at [658, 164] on input "Search" at bounding box center [673, 164] width 30 height 11
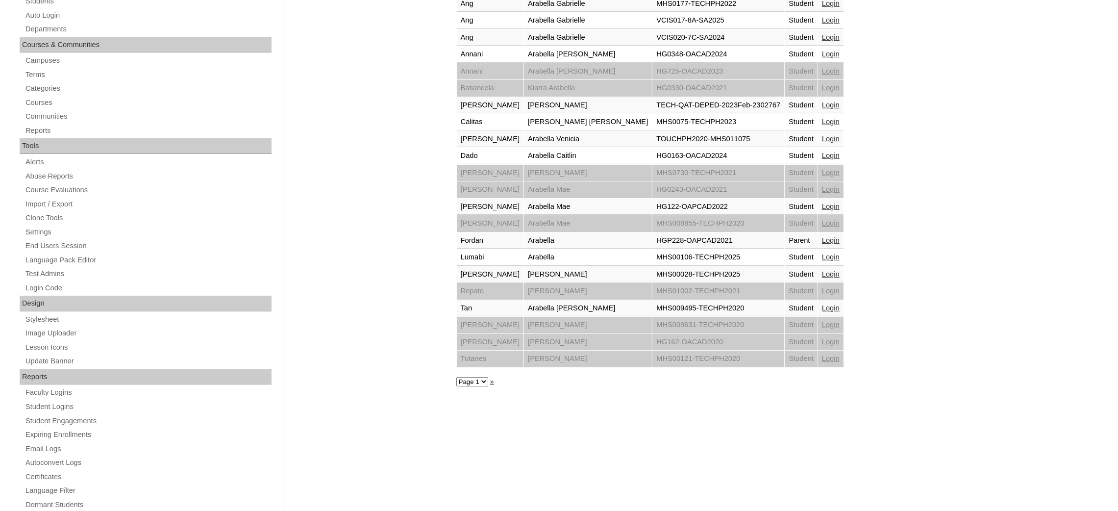
scroll to position [220, 0]
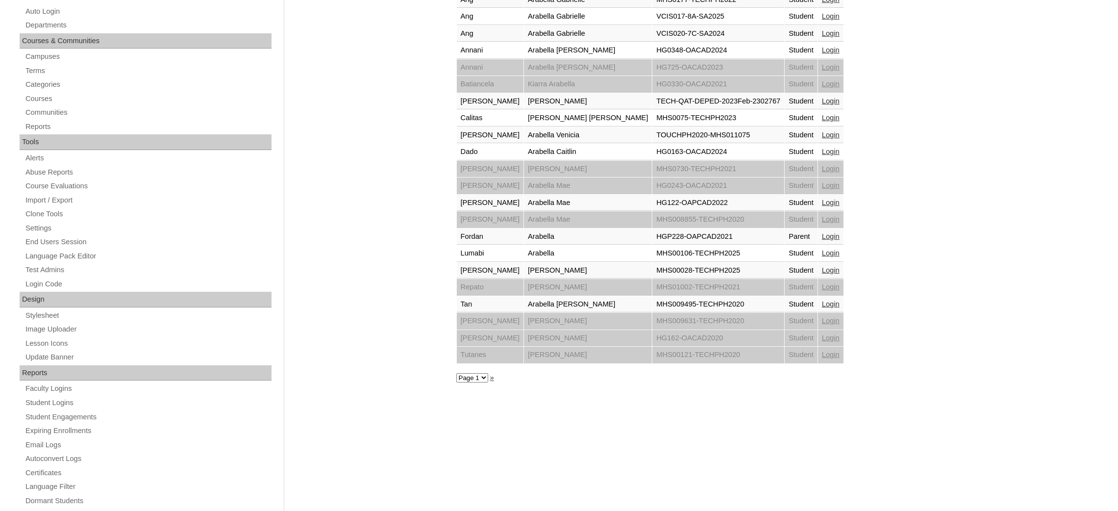
click at [822, 249] on link "Login" at bounding box center [831, 253] width 18 height 8
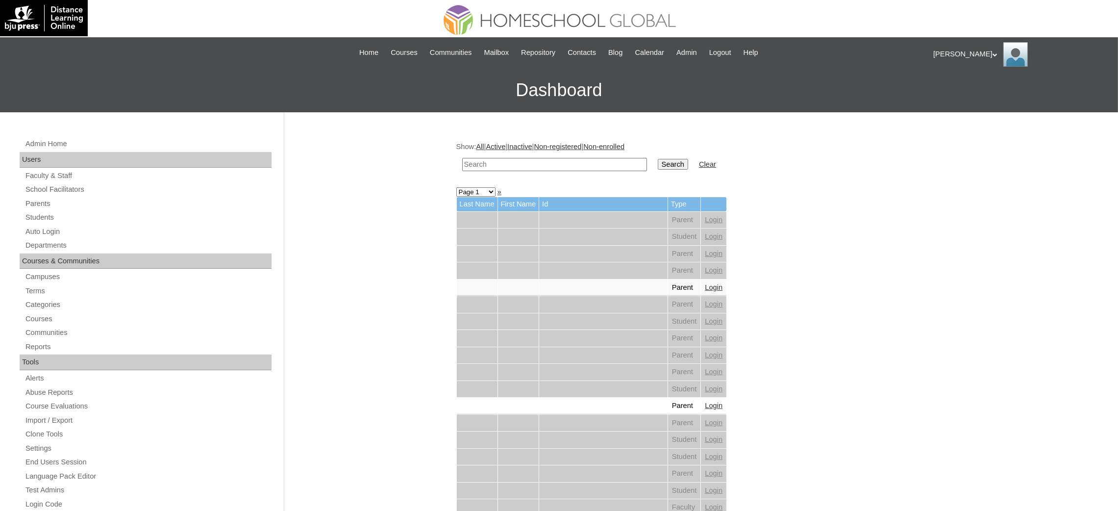
click at [603, 164] on input "text" at bounding box center [554, 164] width 185 height 13
paste input "[PERSON_NAME]"
type input "[PERSON_NAME]"
click at [658, 165] on input "Search" at bounding box center [673, 164] width 30 height 11
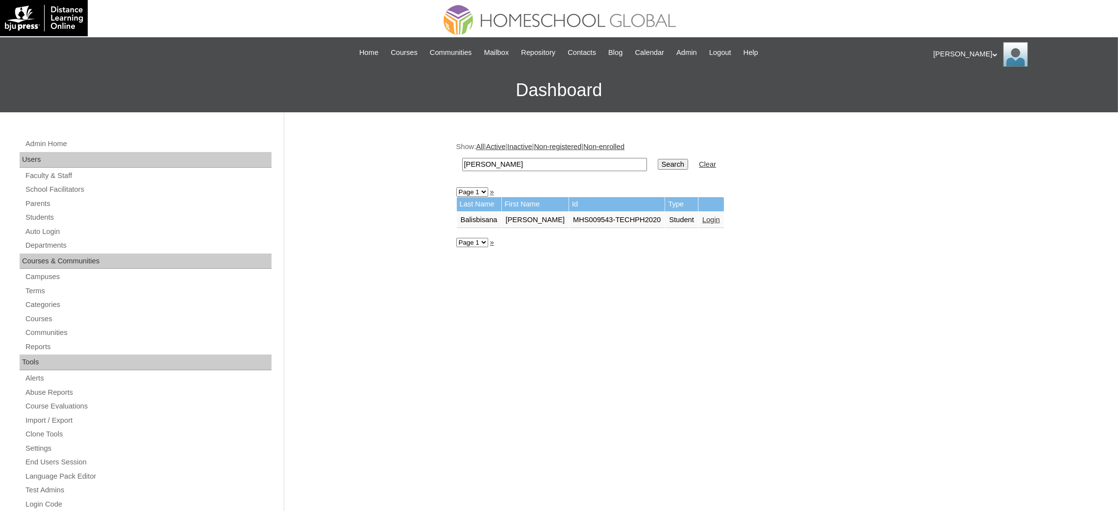
click at [704, 218] on link "Login" at bounding box center [711, 220] width 18 height 8
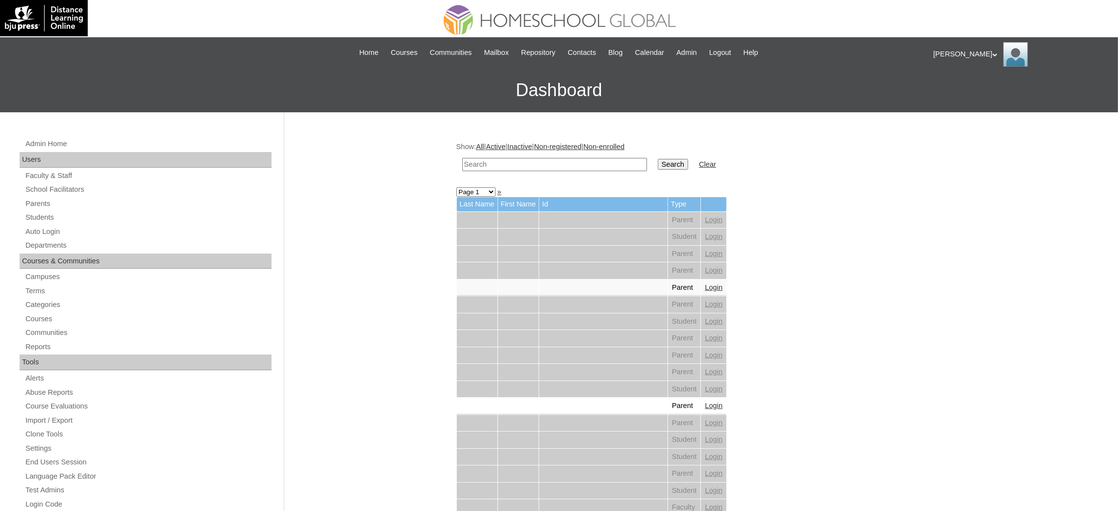
click at [577, 168] on input "text" at bounding box center [554, 164] width 185 height 13
paste input "[PERSON_NAME]"
type input "[PERSON_NAME]"
click at [658, 159] on input "Search" at bounding box center [673, 164] width 30 height 11
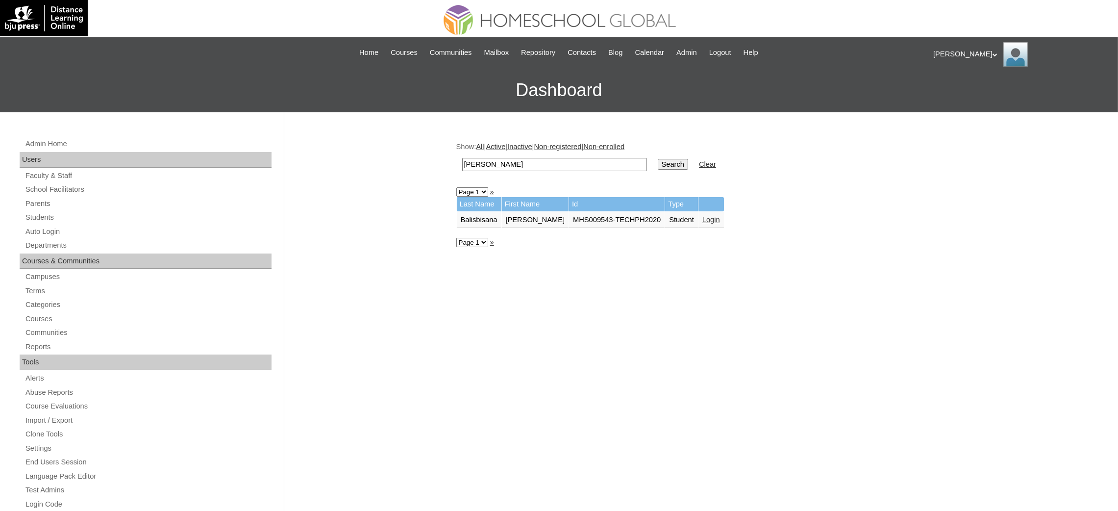
click at [702, 216] on link "Login" at bounding box center [711, 220] width 18 height 8
